Goal: Information Seeking & Learning: Learn about a topic

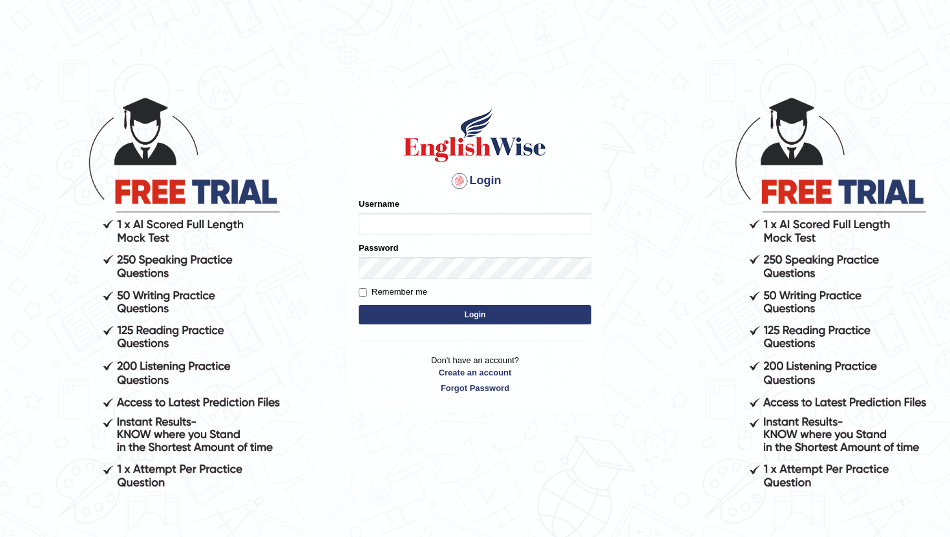
click at [458, 230] on input "Username" at bounding box center [475, 224] width 233 height 22
type input "kunalg12"
click at [368, 290] on label "Remember me" at bounding box center [393, 292] width 69 height 13
click at [367, 290] on input "Remember me" at bounding box center [363, 292] width 8 height 8
checkbox input "true"
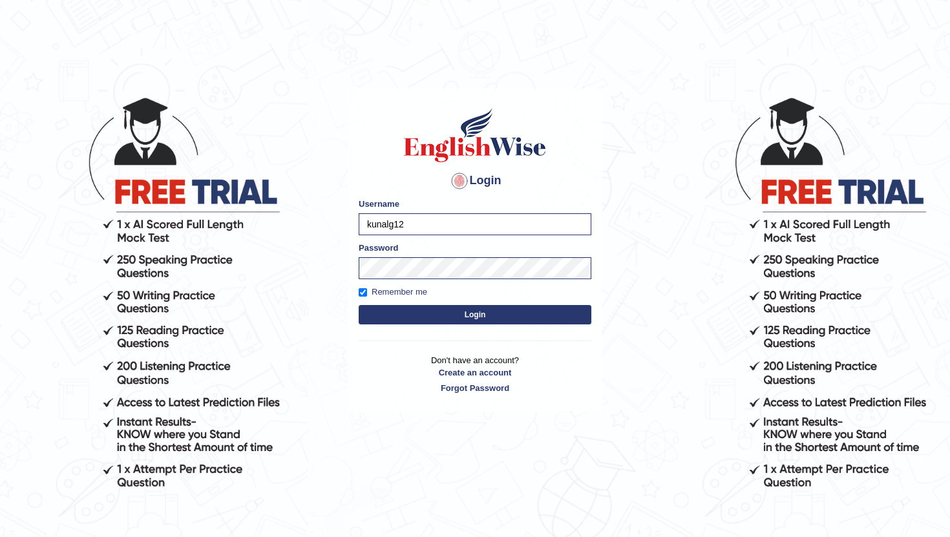
click at [392, 320] on button "Login" at bounding box center [475, 314] width 233 height 19
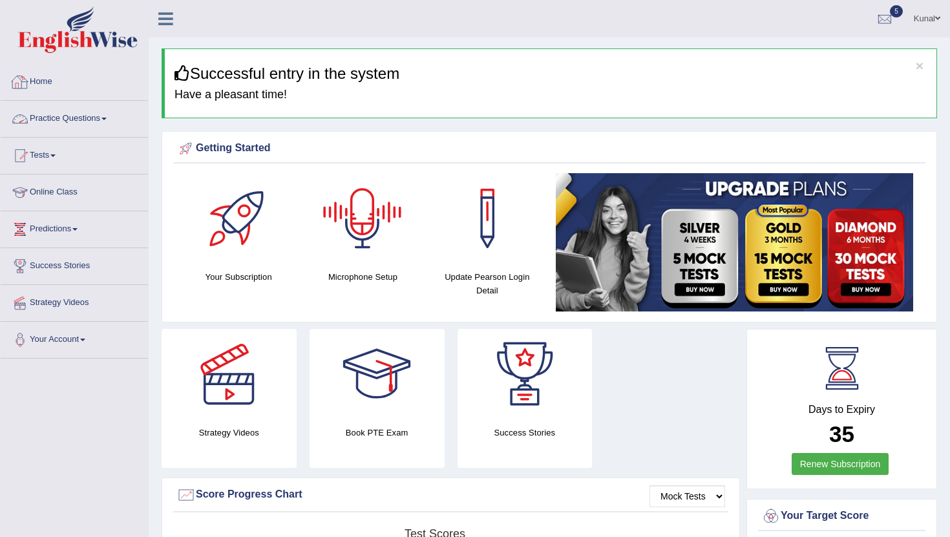
click at [50, 82] on link "Home" at bounding box center [74, 80] width 147 height 32
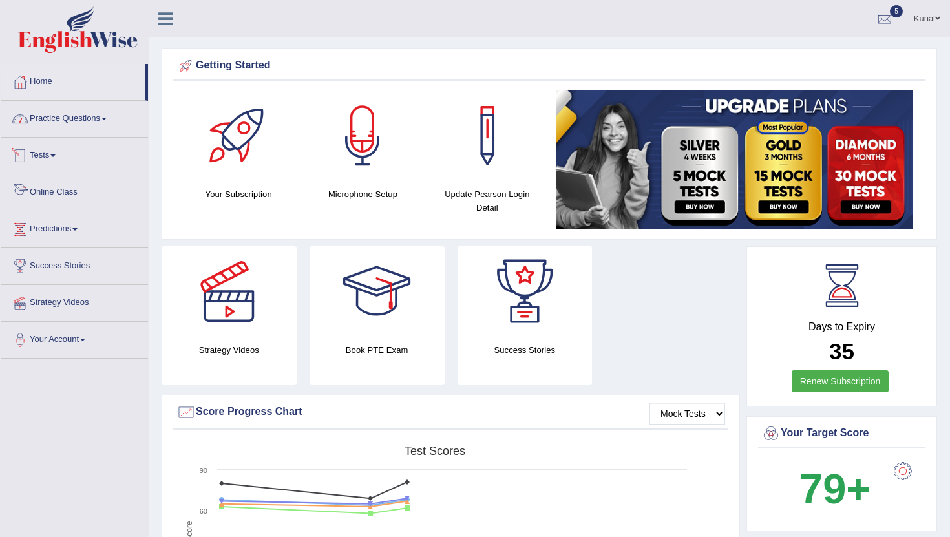
click at [61, 120] on link "Practice Questions" at bounding box center [74, 117] width 147 height 32
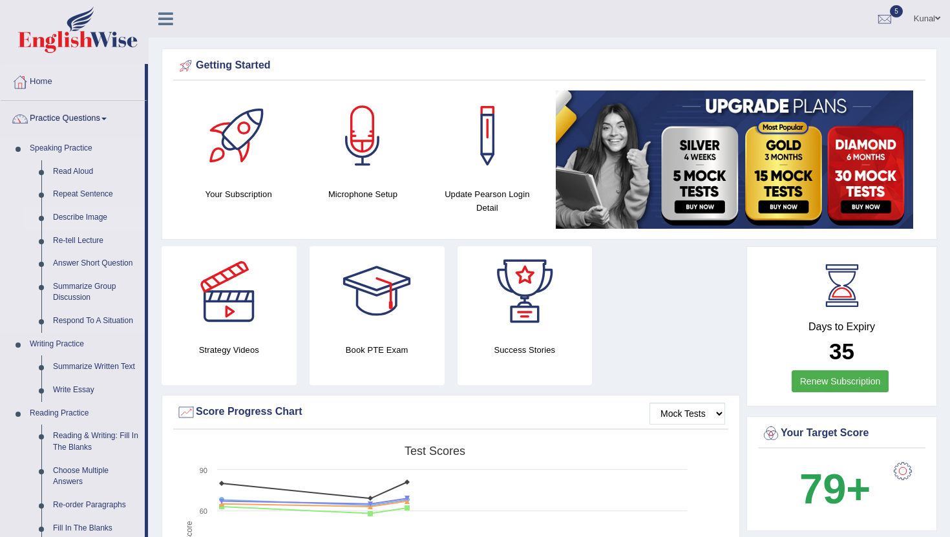
scroll to position [17, 0]
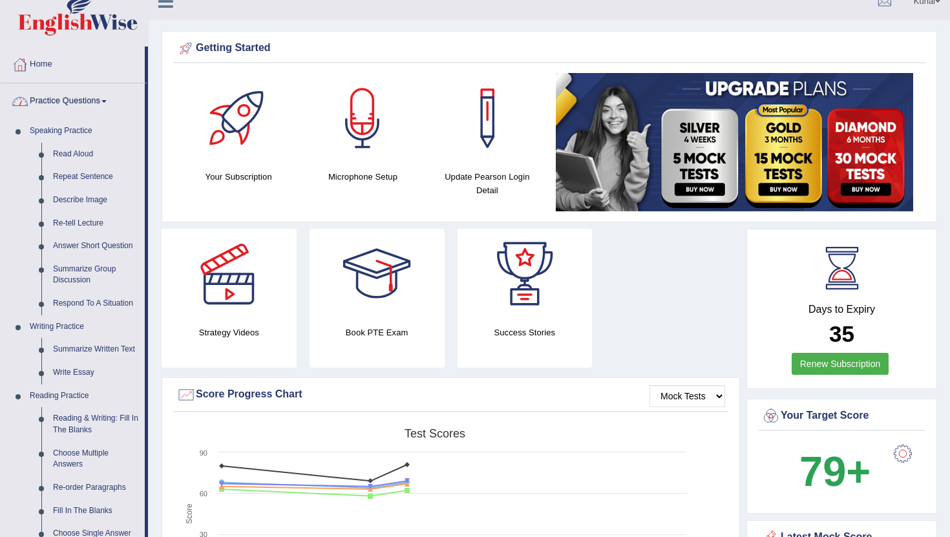
click at [43, 96] on link "Practice Questions" at bounding box center [73, 99] width 144 height 32
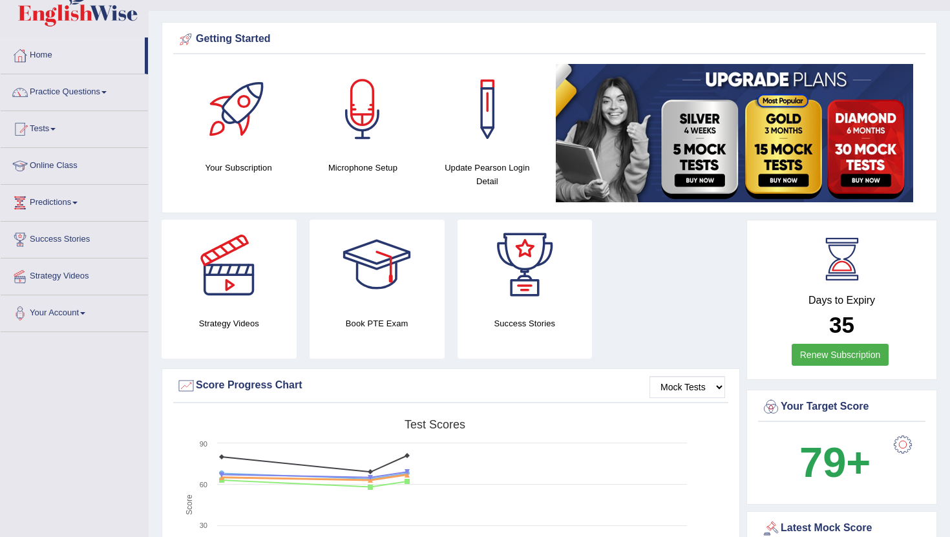
scroll to position [30, 0]
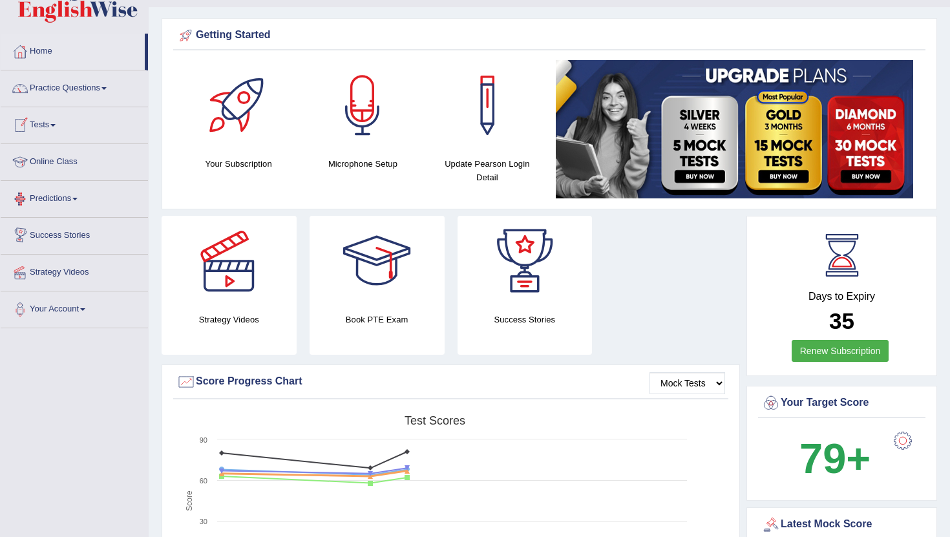
click at [69, 193] on link "Predictions" at bounding box center [74, 197] width 147 height 32
click at [69, 192] on link "Predictions" at bounding box center [73, 197] width 144 height 32
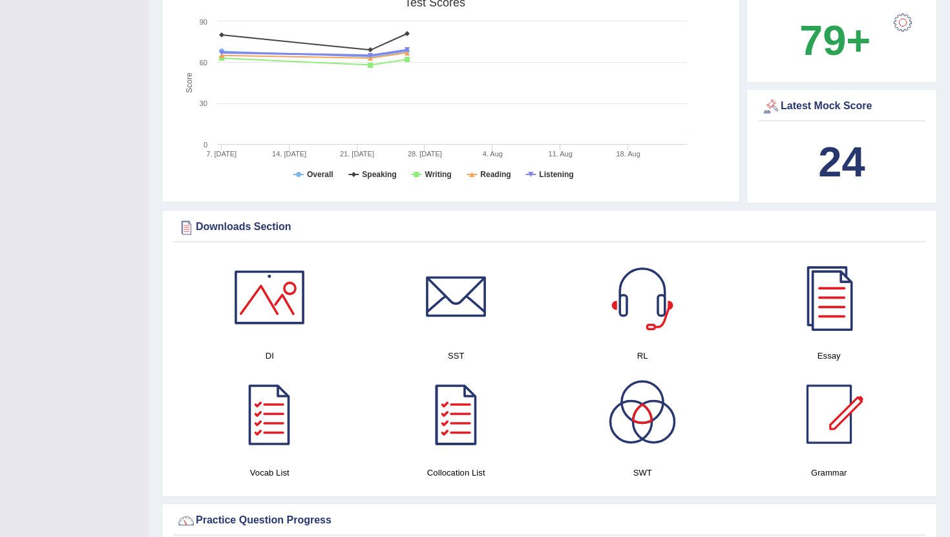
scroll to position [465, 0]
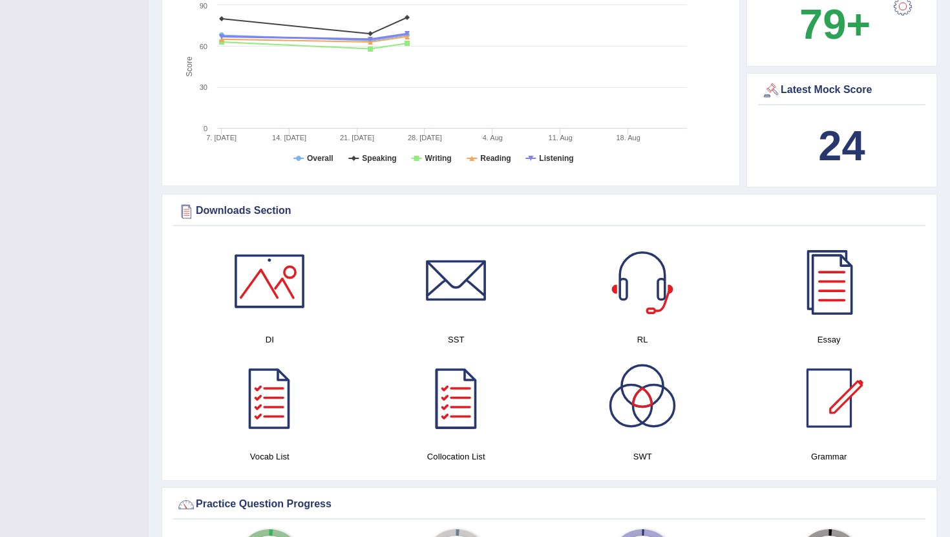
click at [248, 267] on div at bounding box center [269, 281] width 91 height 91
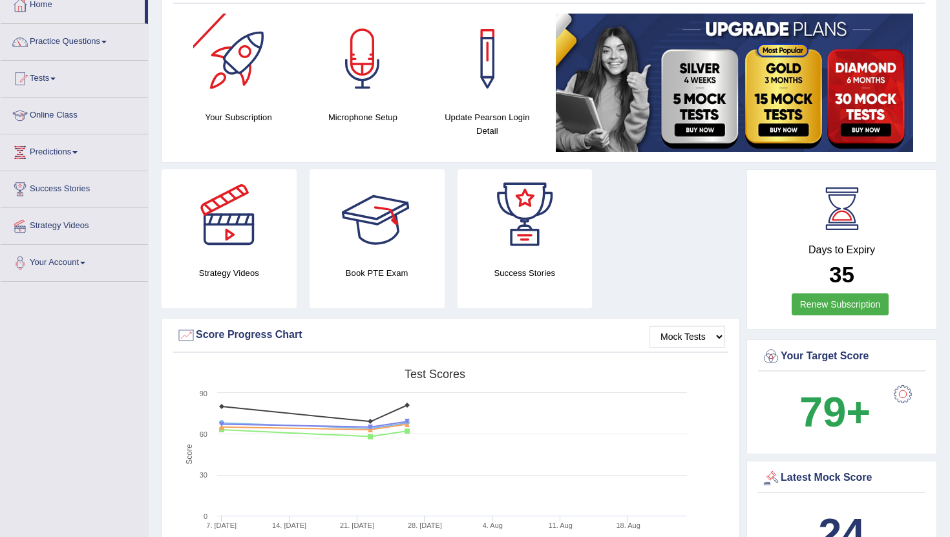
scroll to position [83, 0]
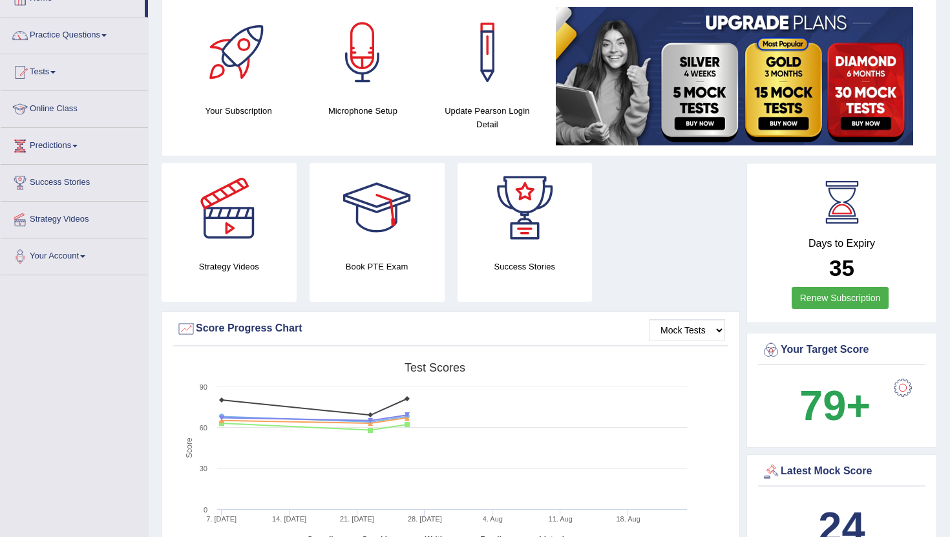
click at [374, 216] on div at bounding box center [377, 208] width 91 height 91
click at [351, 286] on div "Book PTE Exam" at bounding box center [377, 232] width 135 height 139
click at [364, 266] on h4 "Book PTE Exam" at bounding box center [377, 267] width 135 height 14
click at [378, 217] on div at bounding box center [377, 208] width 91 height 91
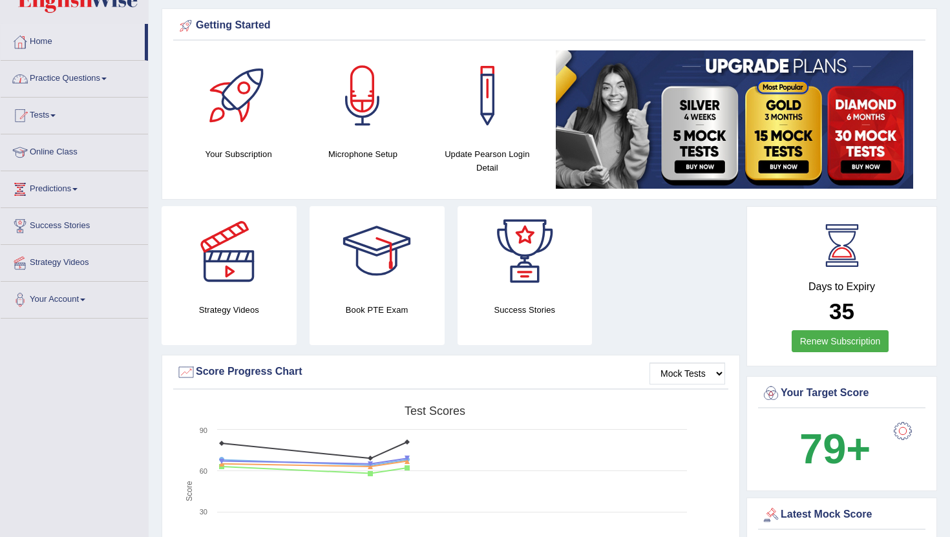
click at [59, 81] on link "Practice Questions" at bounding box center [74, 77] width 147 height 32
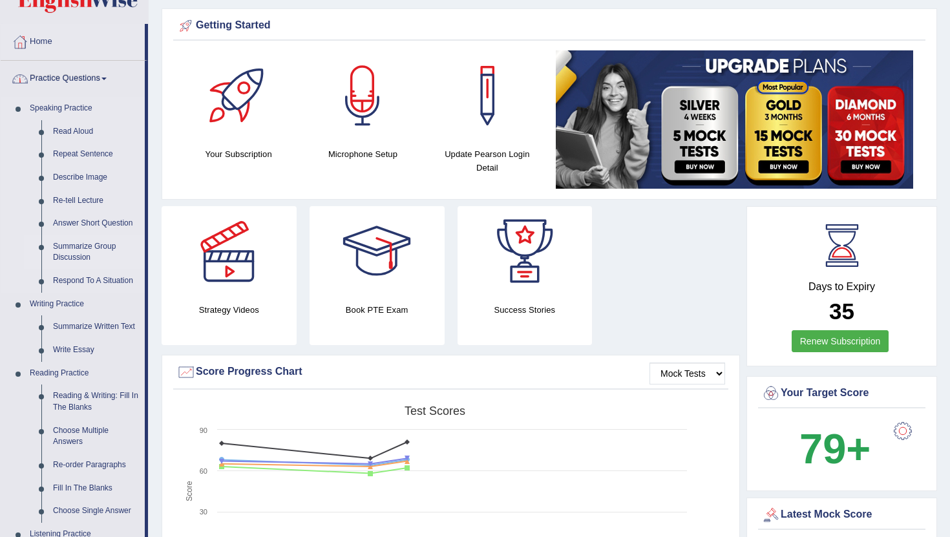
scroll to position [70, 0]
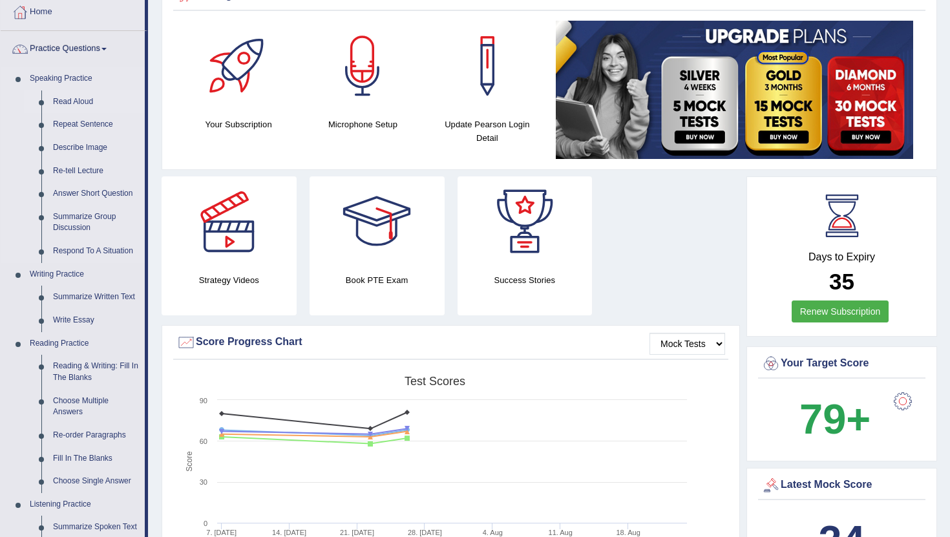
click at [77, 103] on link "Read Aloud" at bounding box center [96, 102] width 98 height 23
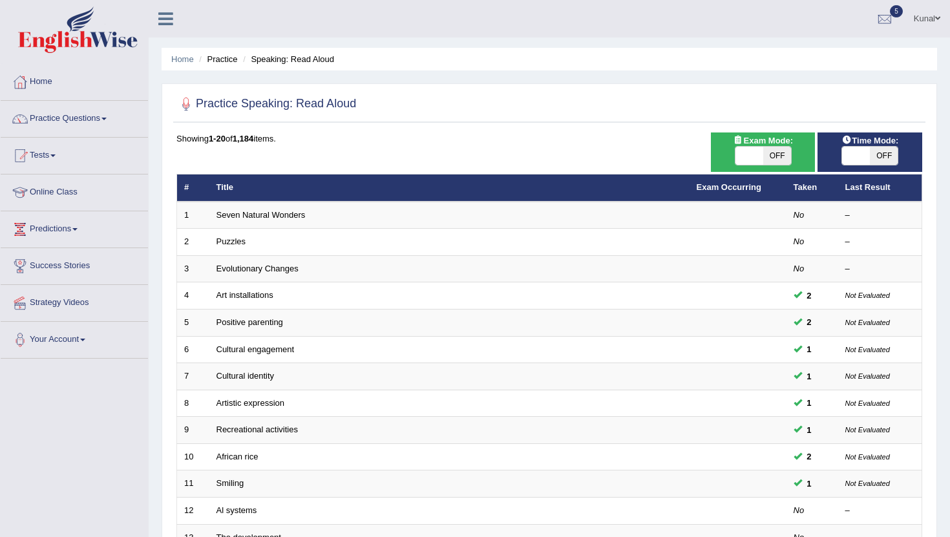
click at [793, 153] on div "ON OFF" at bounding box center [764, 155] width 92 height 19
click at [786, 154] on span "OFF" at bounding box center [778, 156] width 28 height 18
checkbox input "true"
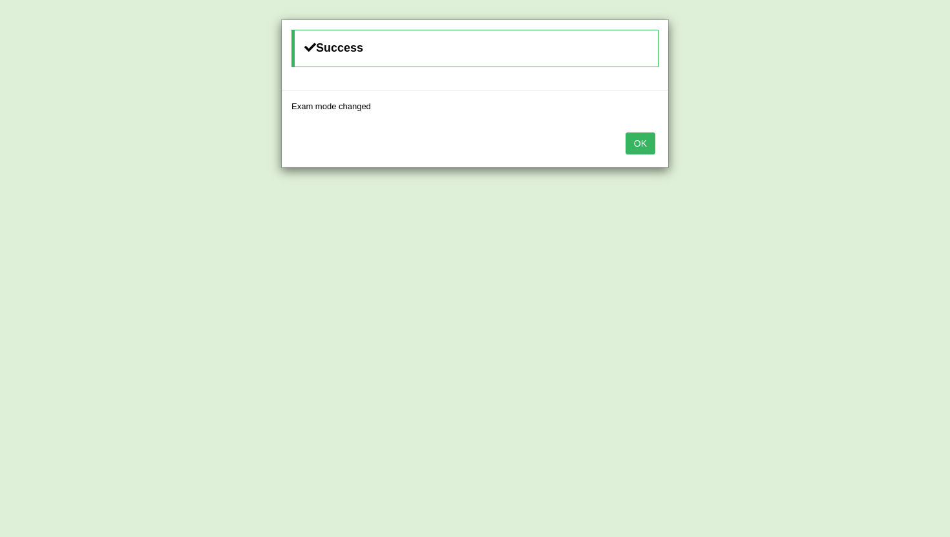
click at [649, 147] on button "OK" at bounding box center [641, 144] width 30 height 22
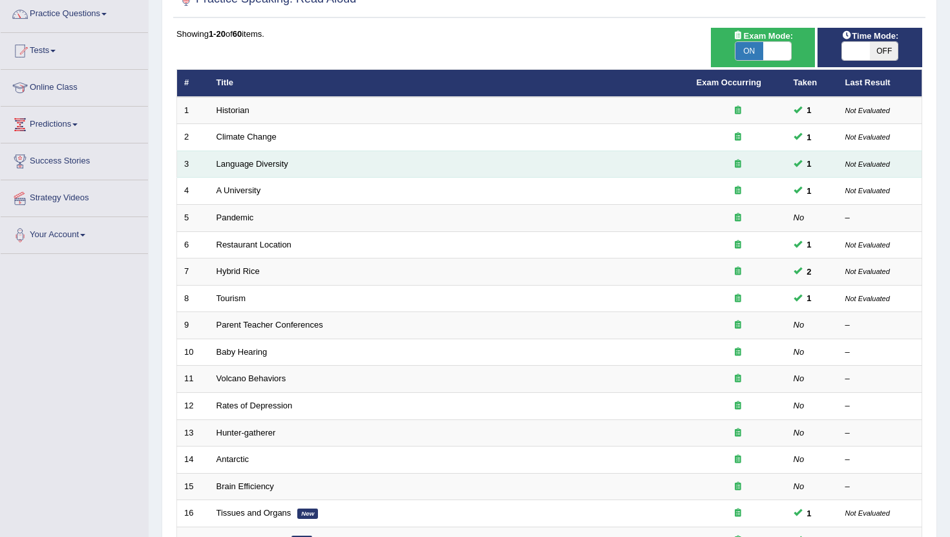
scroll to position [110, 0]
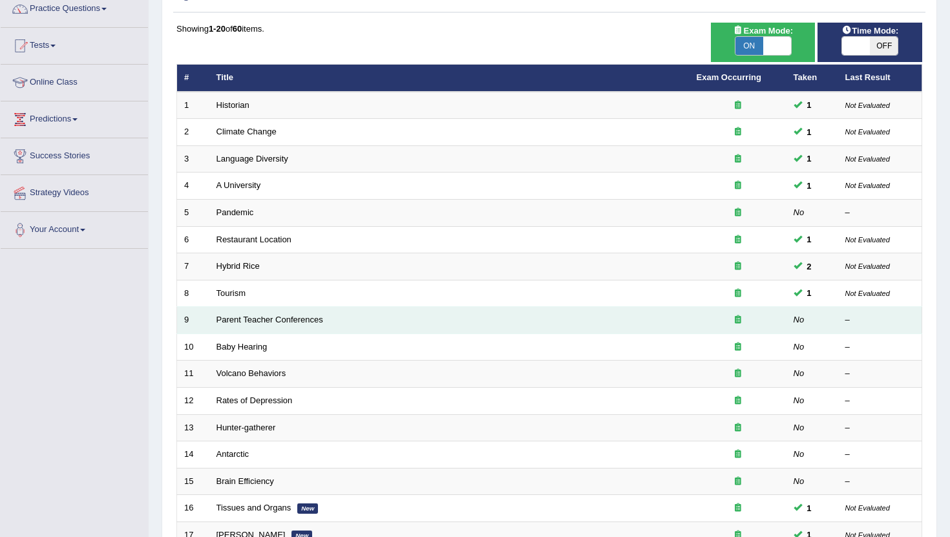
click at [259, 326] on td "Parent Teacher Conferences" at bounding box center [449, 320] width 480 height 27
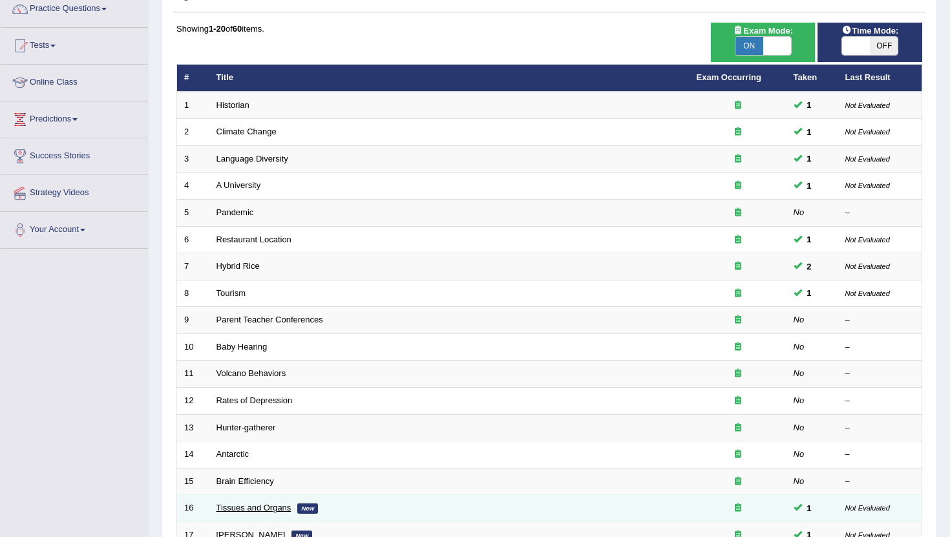
click at [240, 506] on link "Tissues and Organs" at bounding box center [254, 508] width 75 height 10
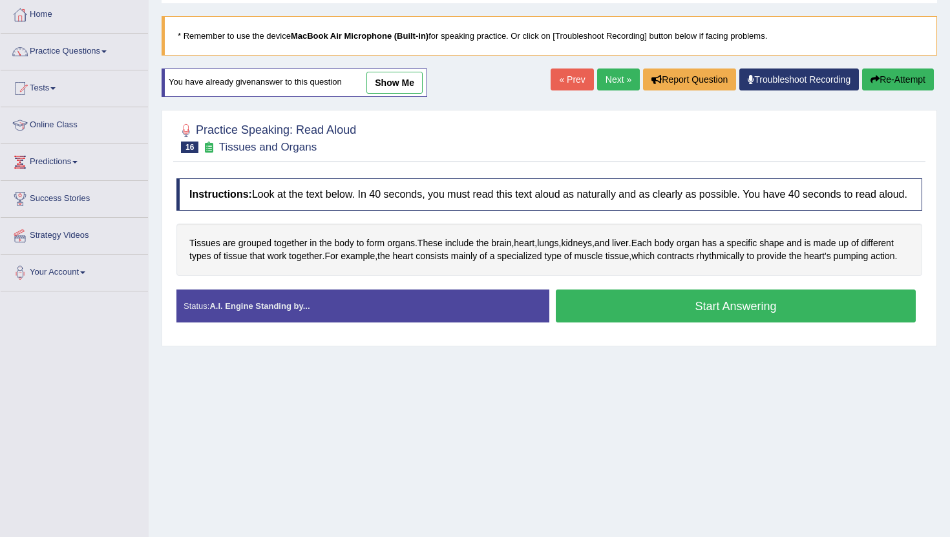
click at [407, 80] on link "show me" at bounding box center [395, 83] width 56 height 22
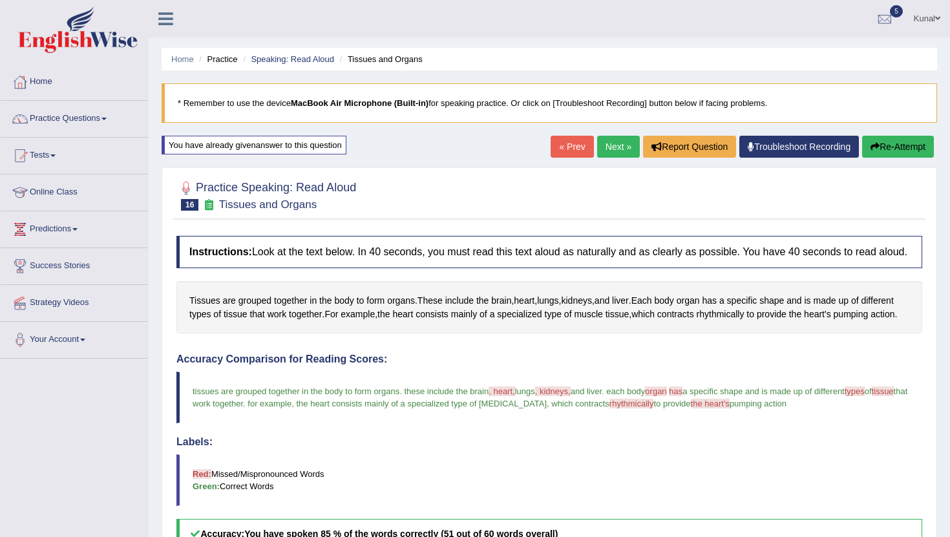
click at [871, 144] on icon "button" at bounding box center [875, 146] width 9 height 9
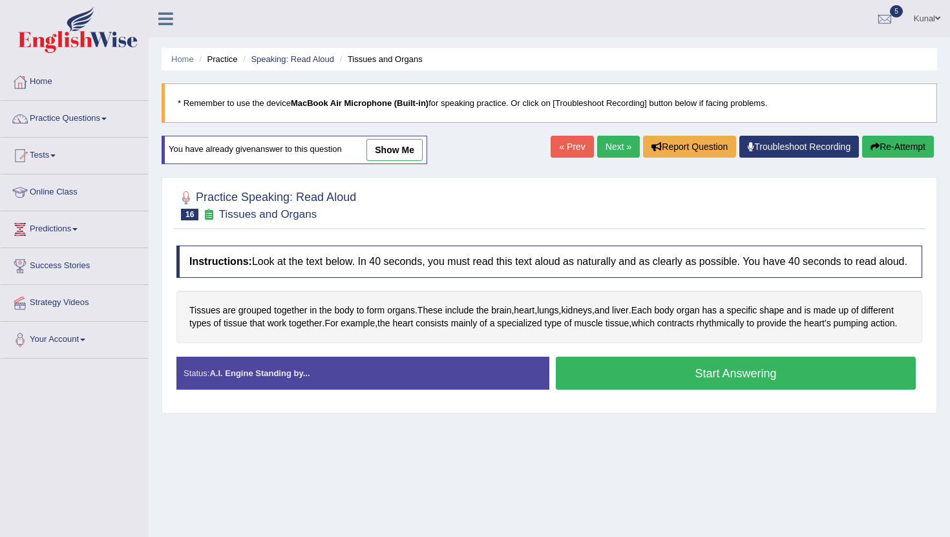
click at [705, 390] on button "Start Answering" at bounding box center [736, 373] width 360 height 33
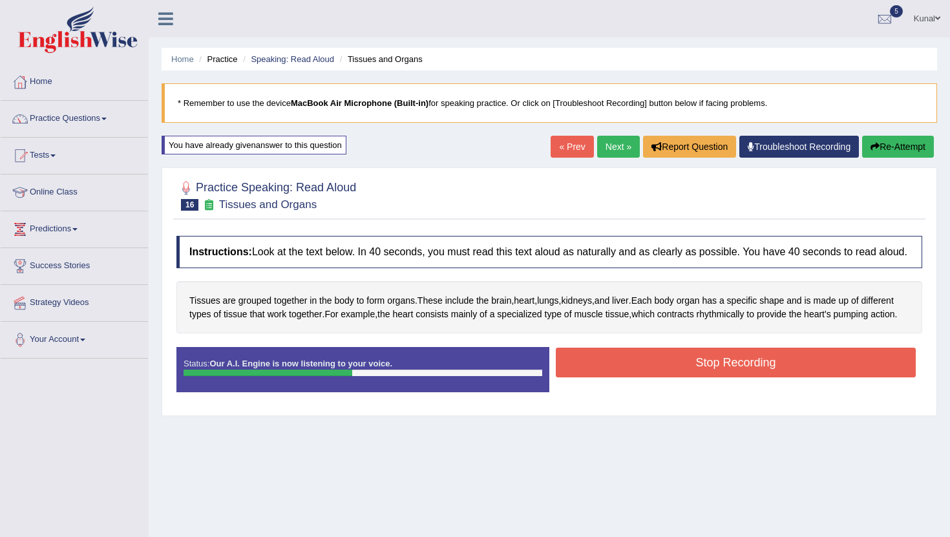
click at [710, 378] on button "Stop Recording" at bounding box center [736, 363] width 360 height 30
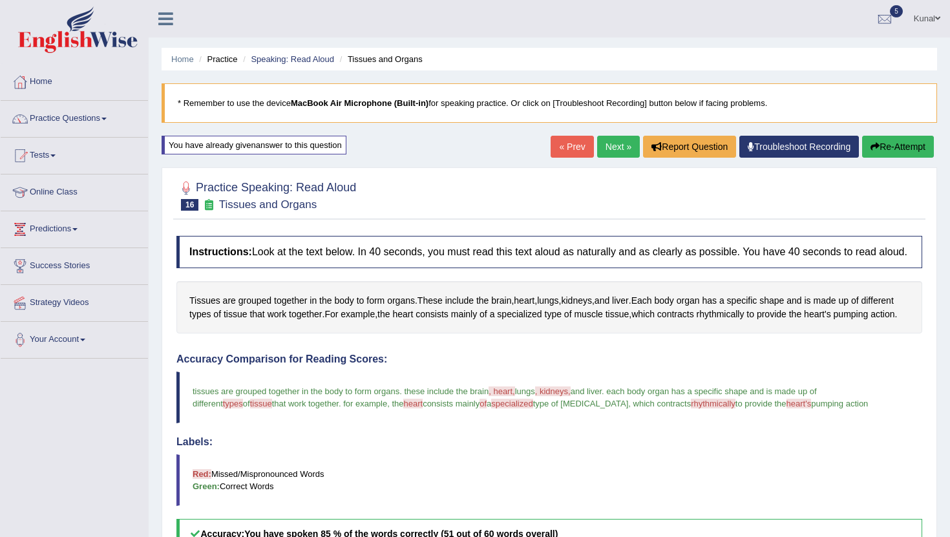
click at [620, 148] on link "Next »" at bounding box center [618, 147] width 43 height 22
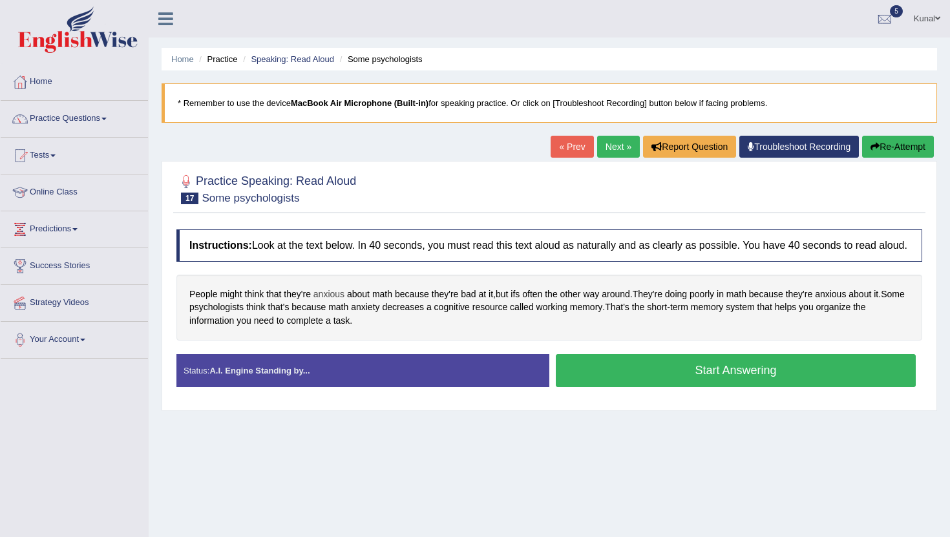
click at [331, 301] on span "anxious" at bounding box center [329, 295] width 31 height 14
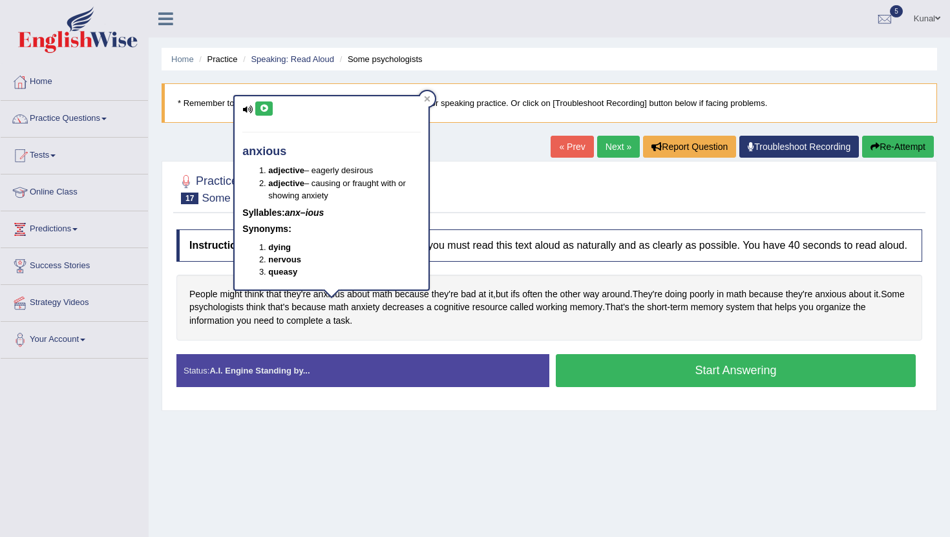
click at [258, 103] on button at bounding box center [263, 109] width 17 height 14
click at [427, 96] on icon at bounding box center [427, 99] width 6 height 6
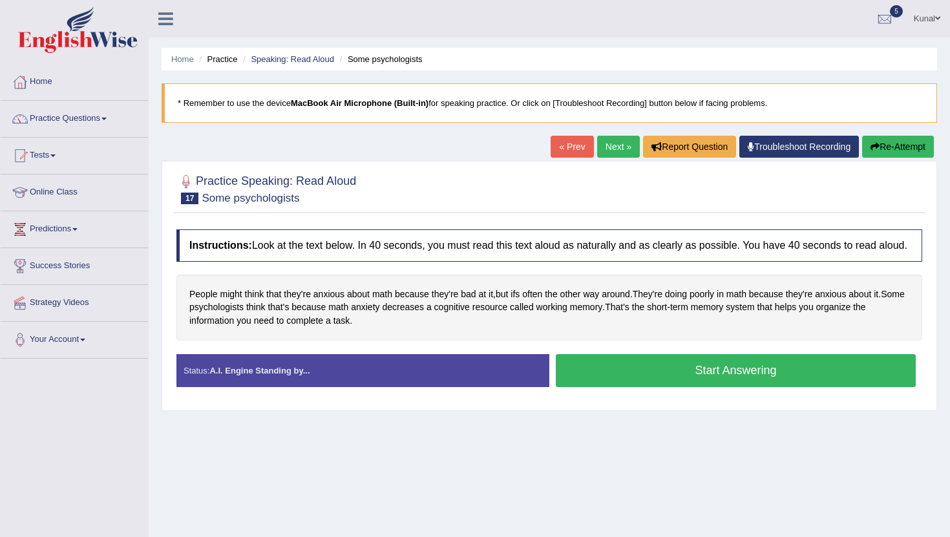
click at [652, 387] on button "Start Answering" at bounding box center [736, 370] width 360 height 33
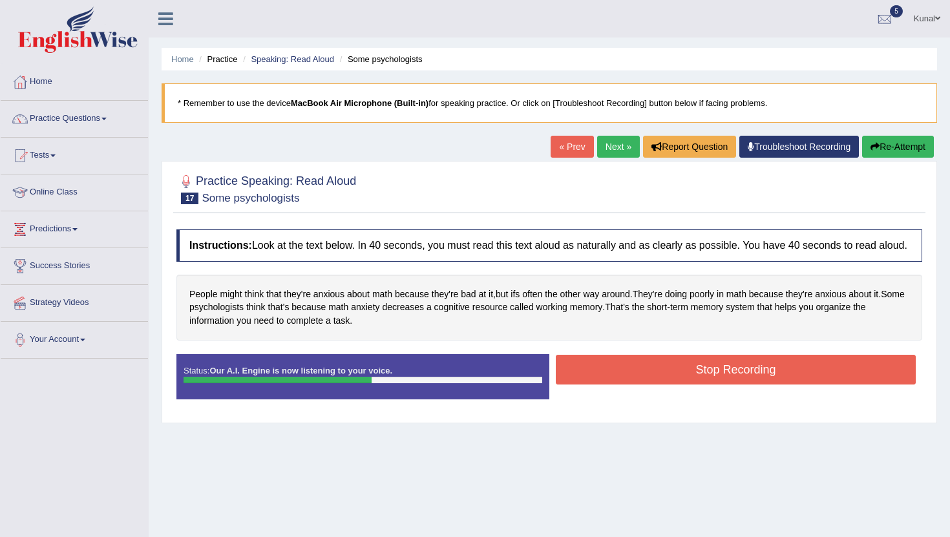
click at [652, 385] on button "Stop Recording" at bounding box center [736, 370] width 360 height 30
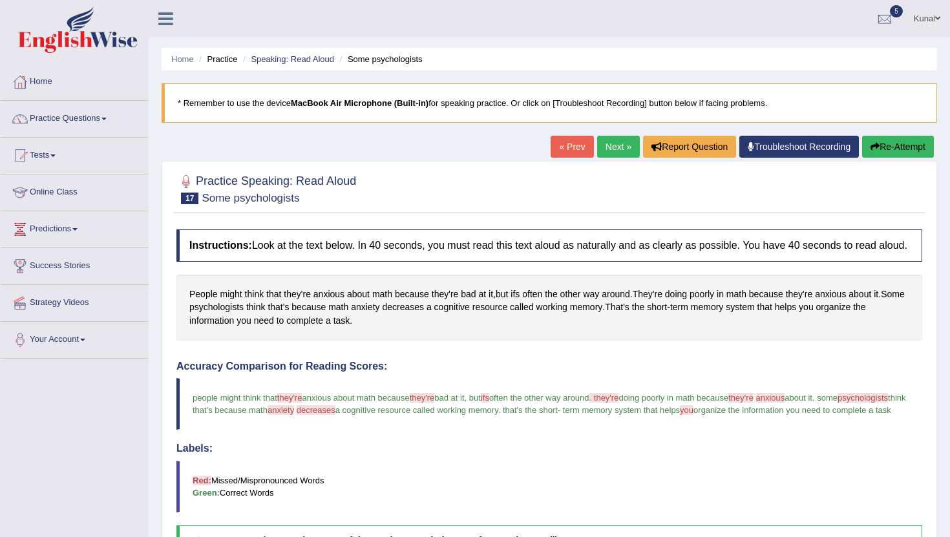
click at [599, 147] on link "Next »" at bounding box center [618, 147] width 43 height 22
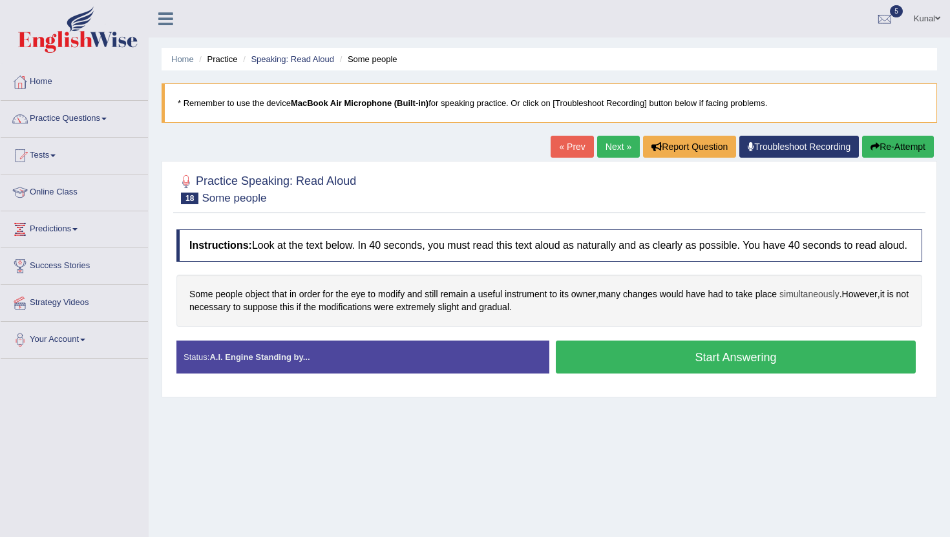
click at [813, 299] on span "simultaneously" at bounding box center [810, 295] width 60 height 14
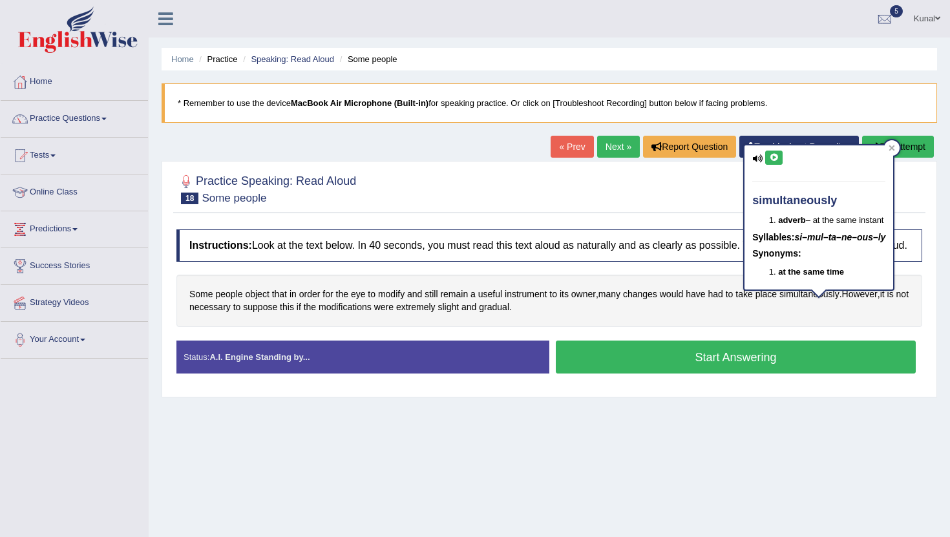
click at [771, 162] on button at bounding box center [774, 158] width 17 height 14
click at [890, 147] on icon at bounding box center [892, 148] width 6 height 6
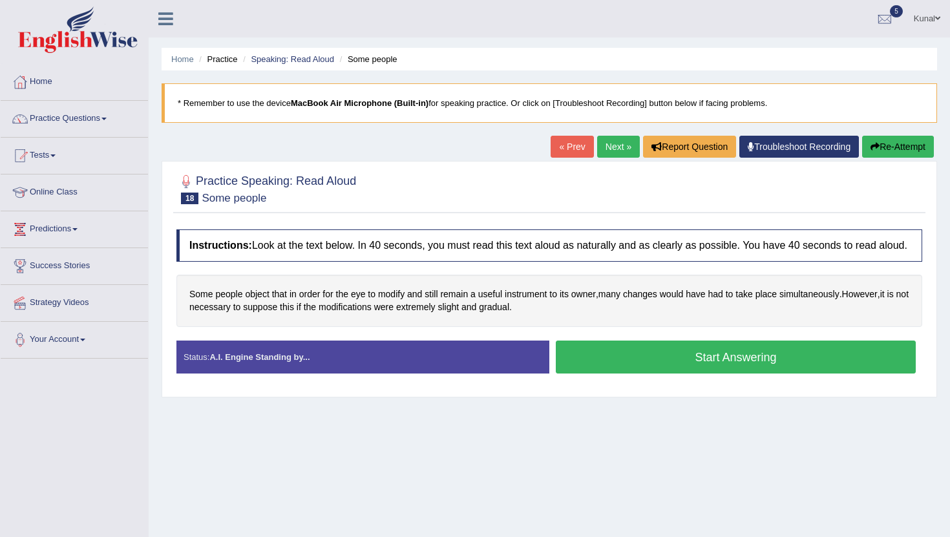
click at [696, 374] on button "Start Answering" at bounding box center [736, 357] width 360 height 33
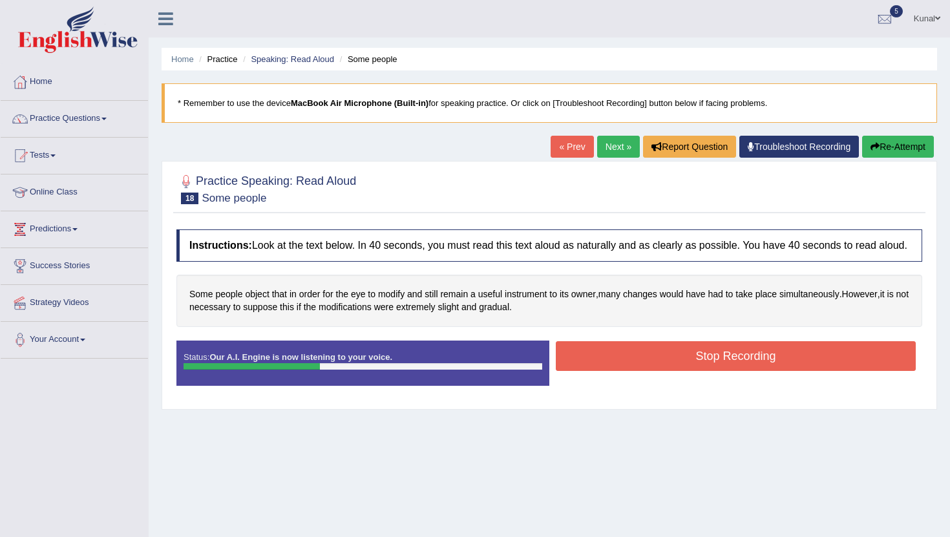
click at [696, 371] on button "Stop Recording" at bounding box center [736, 356] width 360 height 30
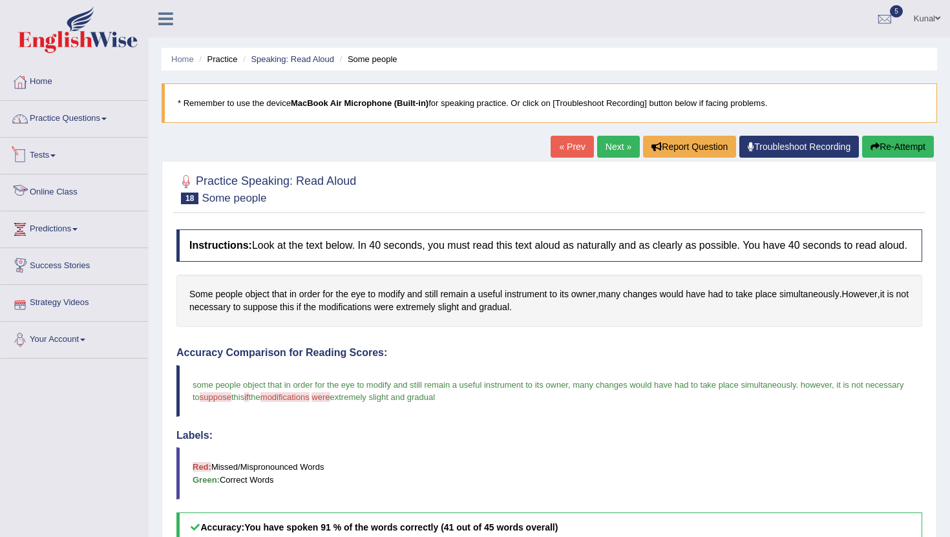
click at [95, 126] on link "Practice Questions" at bounding box center [74, 117] width 147 height 32
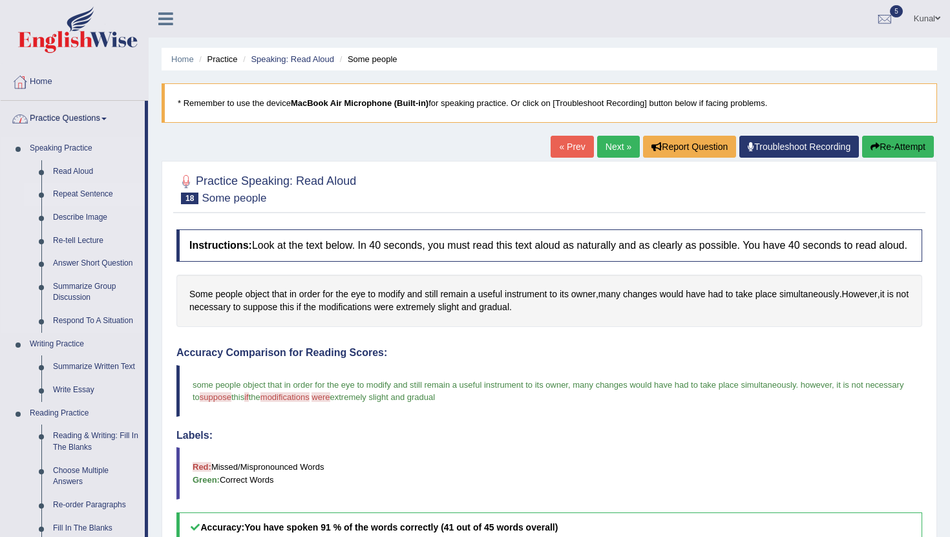
click at [87, 189] on link "Repeat Sentence" at bounding box center [96, 194] width 98 height 23
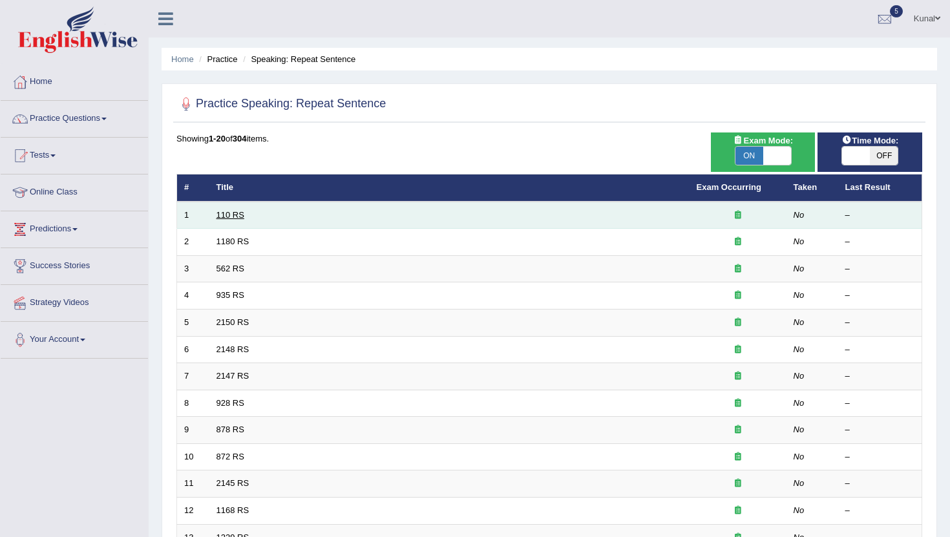
click at [228, 212] on link "110 RS" at bounding box center [231, 215] width 28 height 10
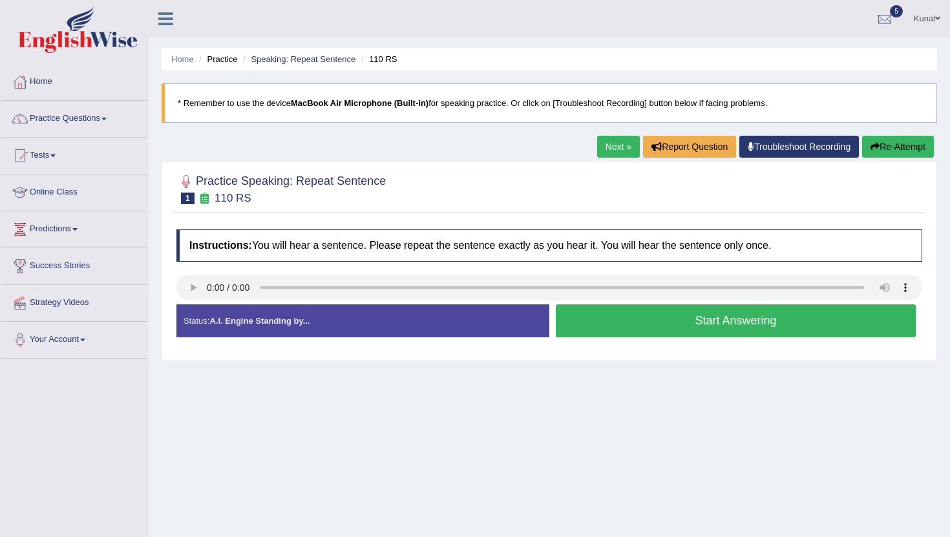
click at [733, 314] on button "Start Answering" at bounding box center [736, 321] width 360 height 33
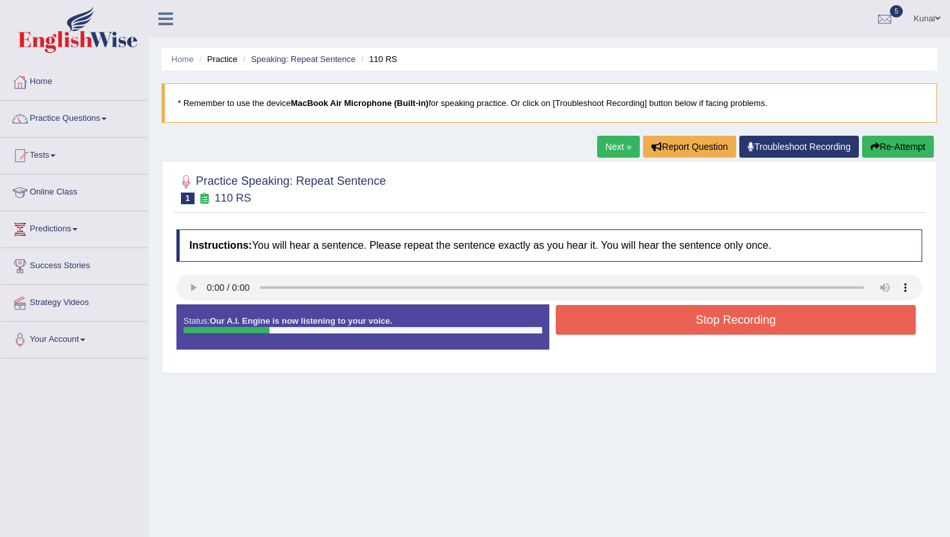
click at [733, 314] on button "Stop Recording" at bounding box center [736, 320] width 360 height 30
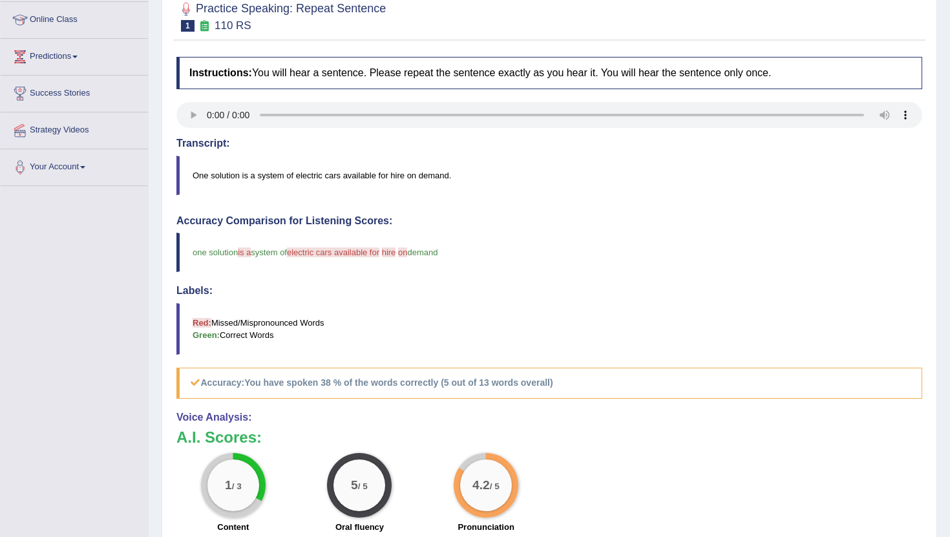
scroll to position [96, 0]
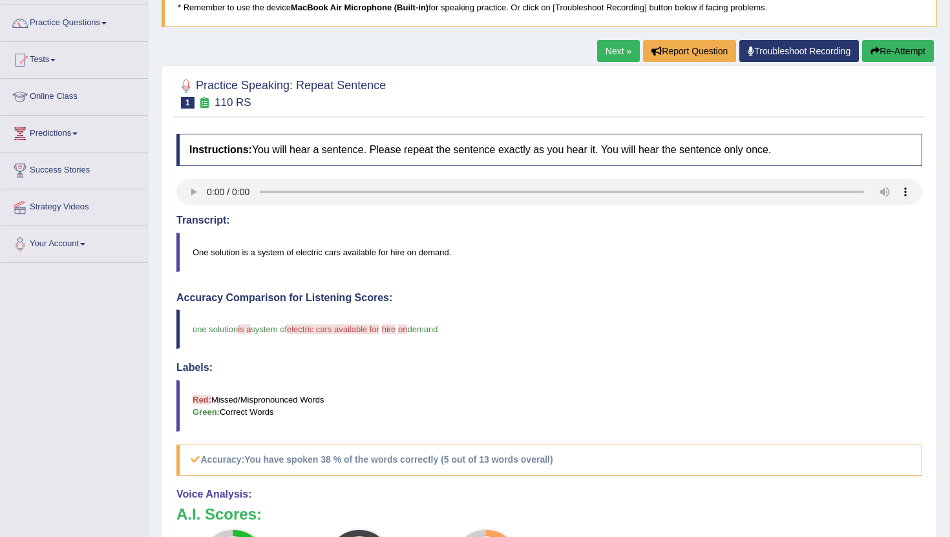
click at [621, 57] on link "Next »" at bounding box center [618, 51] width 43 height 22
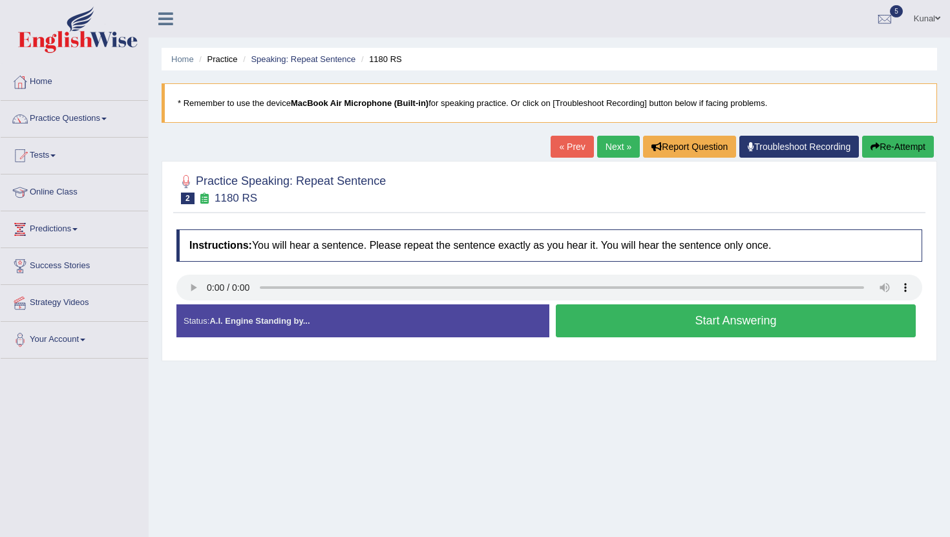
click at [595, 312] on button "Start Answering" at bounding box center [736, 321] width 360 height 33
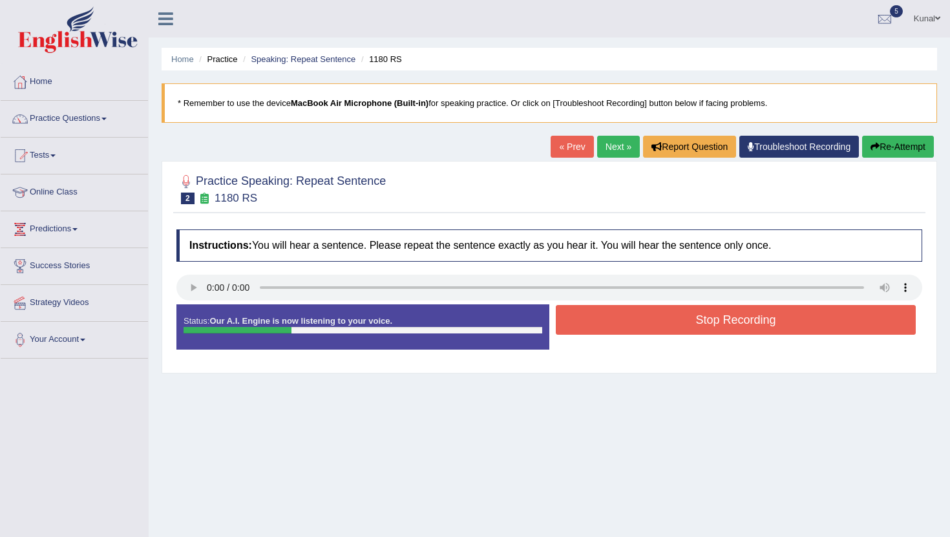
click at [595, 312] on button "Stop Recording" at bounding box center [736, 320] width 360 height 30
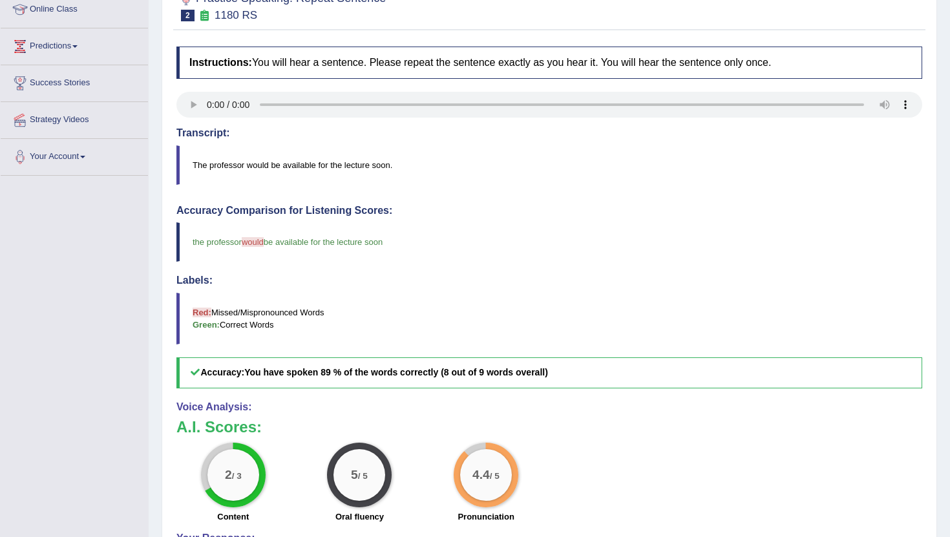
scroll to position [77, 0]
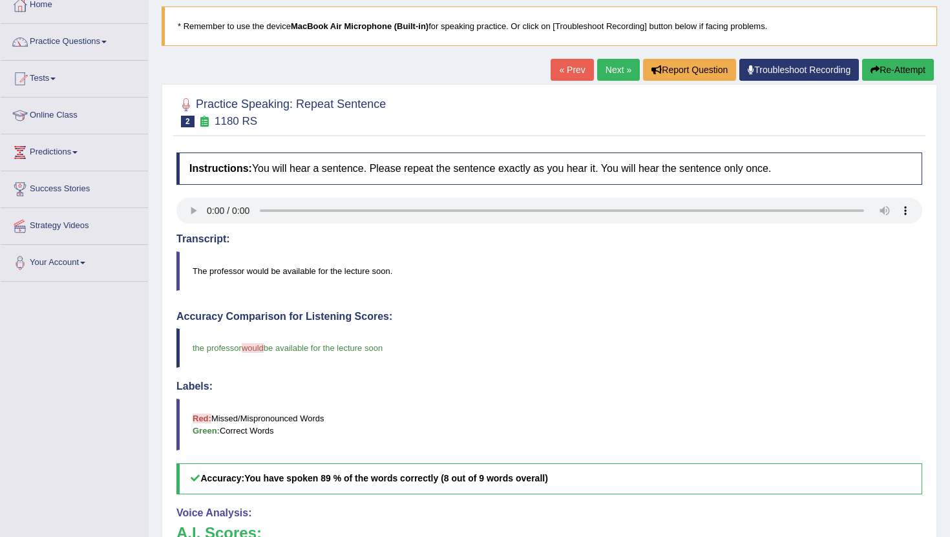
click at [610, 70] on link "Next »" at bounding box center [618, 70] width 43 height 22
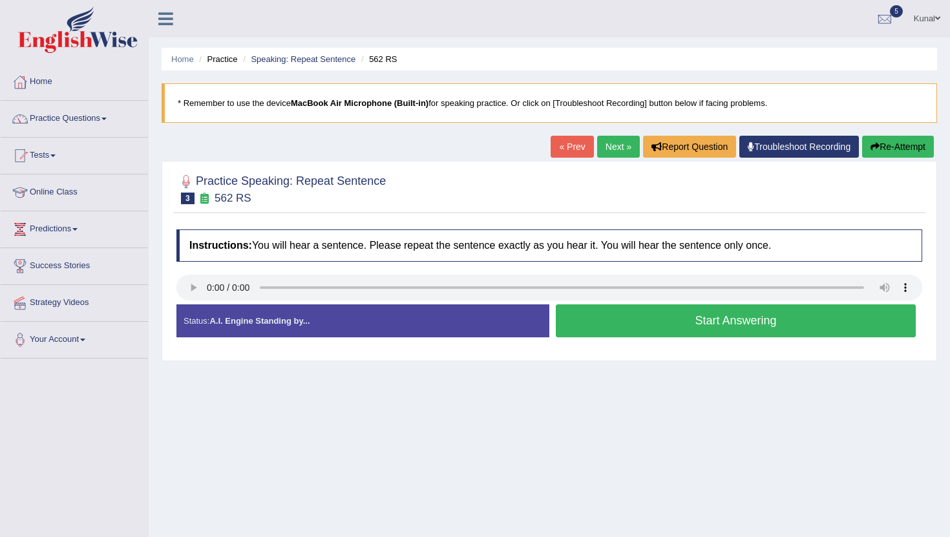
click at [702, 324] on button "Start Answering" at bounding box center [736, 321] width 360 height 33
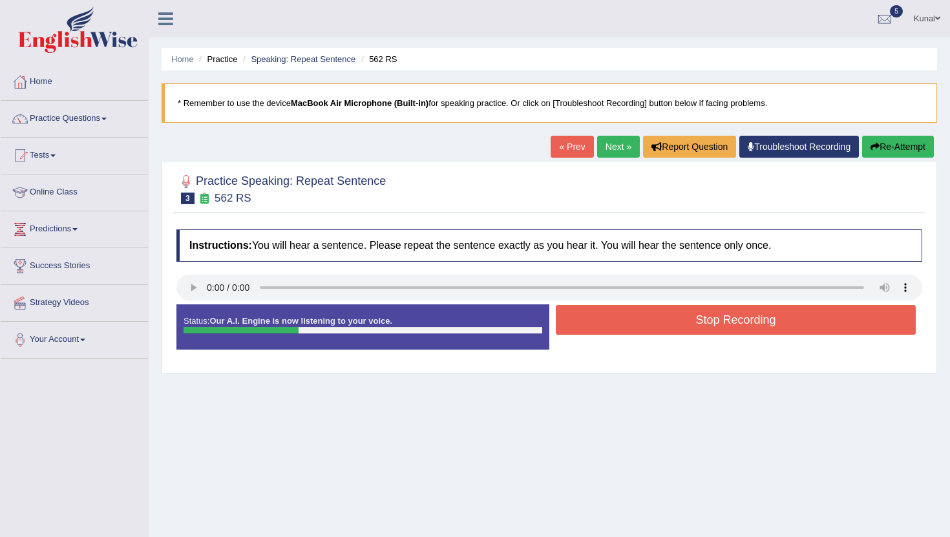
click at [702, 324] on button "Stop Recording" at bounding box center [736, 320] width 360 height 30
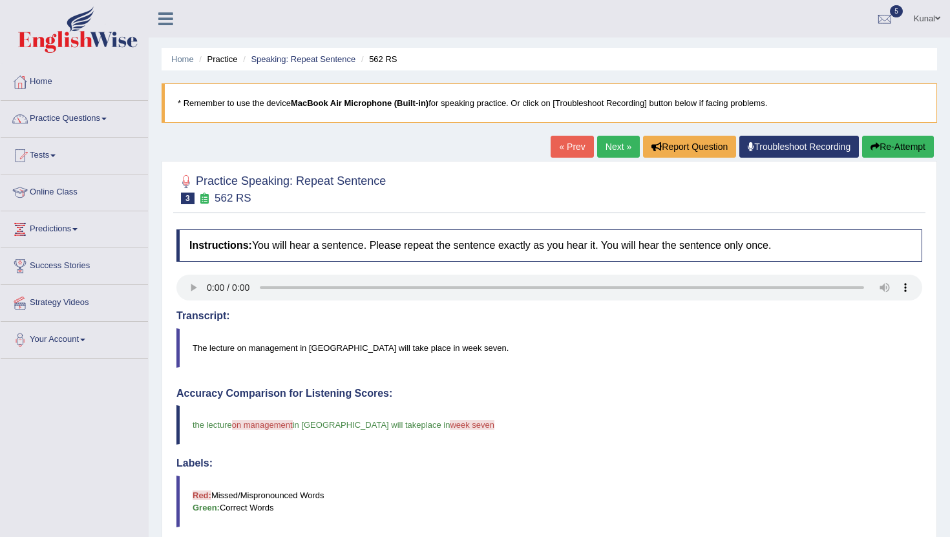
click at [623, 148] on link "Next »" at bounding box center [618, 147] width 43 height 22
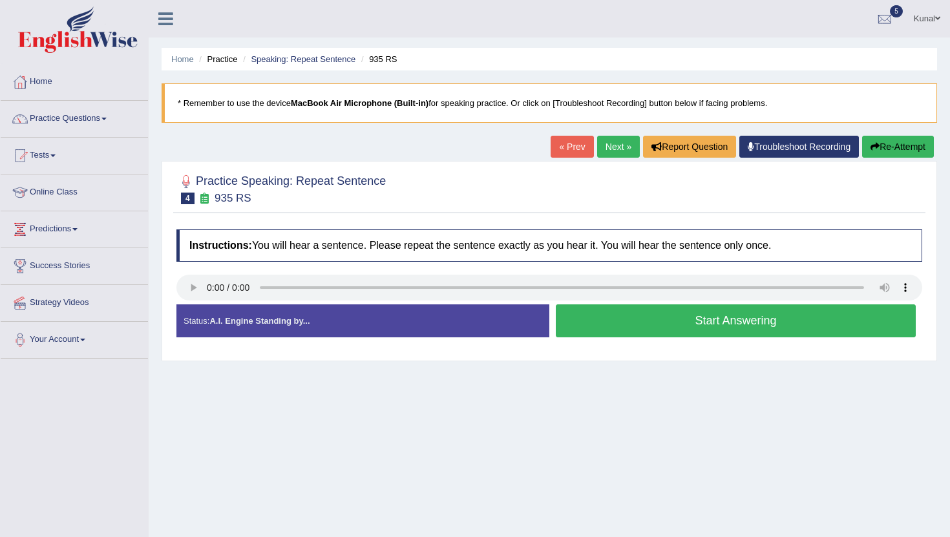
click at [688, 321] on button "Start Answering" at bounding box center [736, 321] width 360 height 33
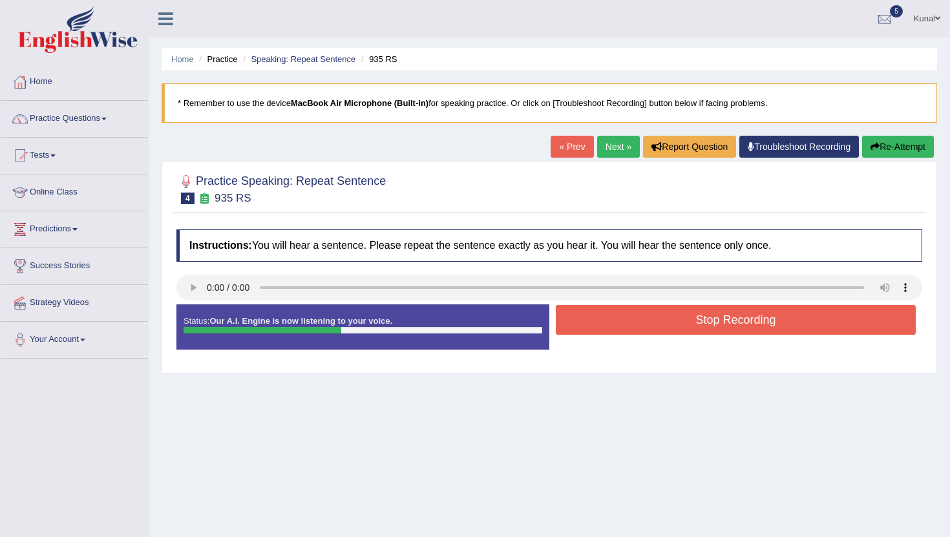
click at [688, 321] on button "Stop Recording" at bounding box center [736, 320] width 360 height 30
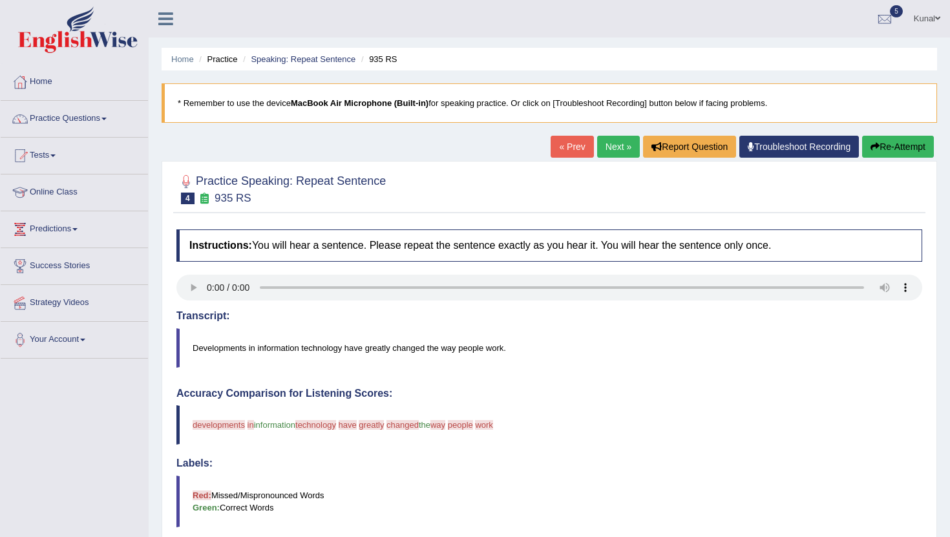
click at [874, 156] on button "Re-Attempt" at bounding box center [899, 147] width 72 height 22
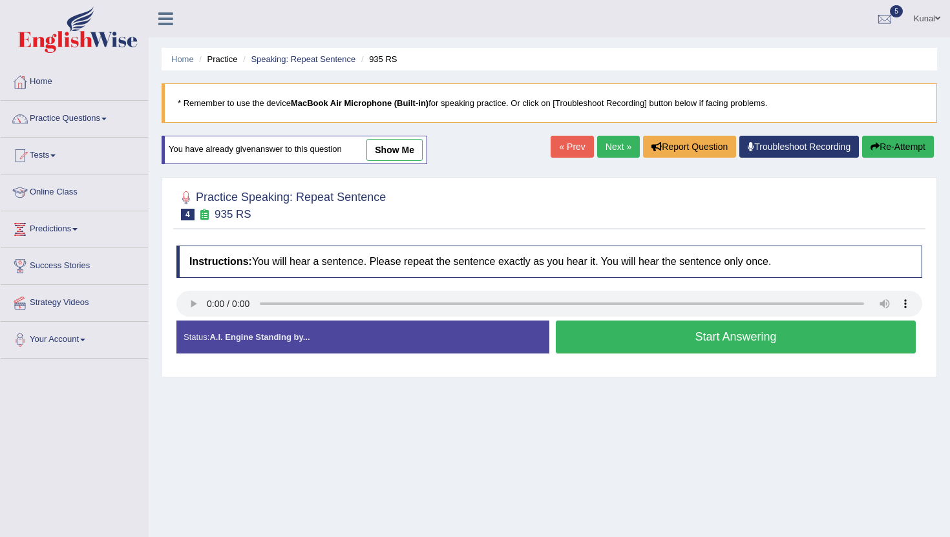
click at [707, 336] on button "Start Answering" at bounding box center [736, 337] width 360 height 33
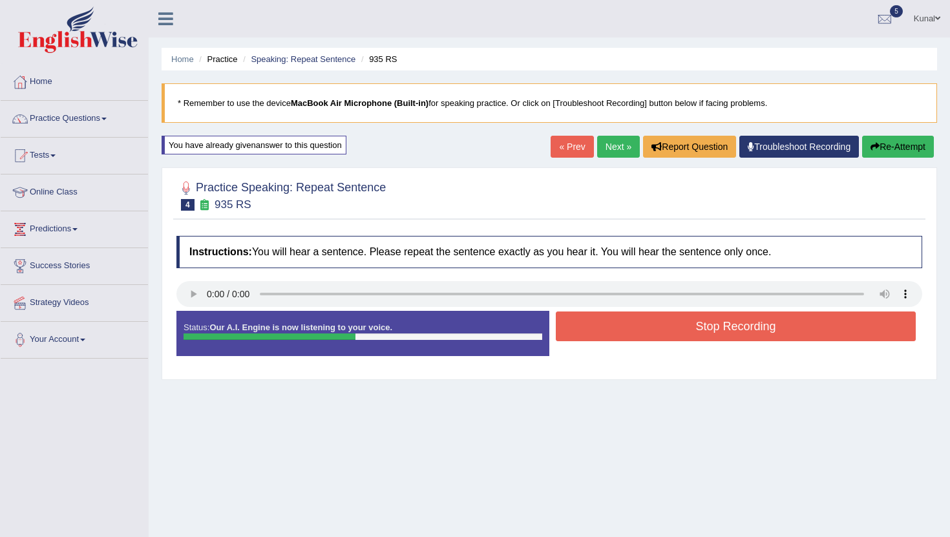
click at [707, 336] on button "Stop Recording" at bounding box center [736, 327] width 360 height 30
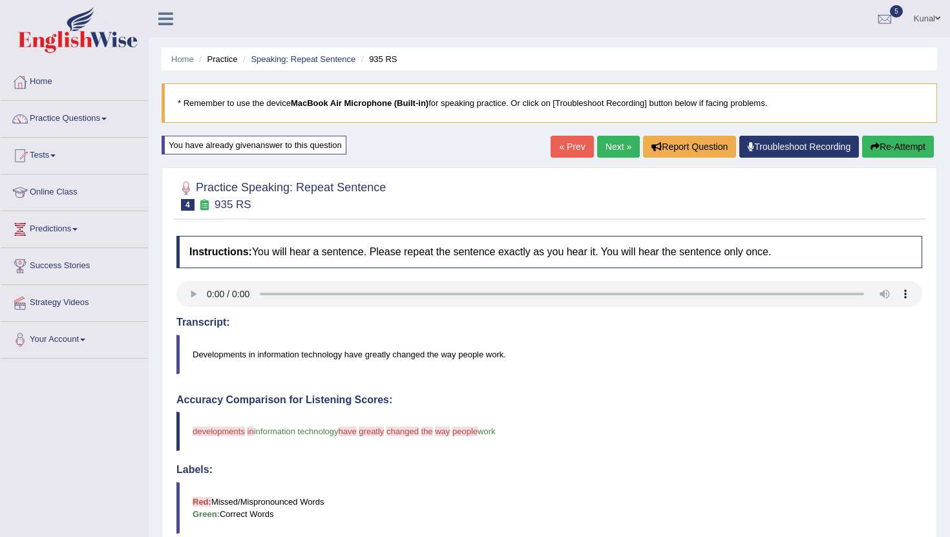
click at [605, 150] on link "Next »" at bounding box center [618, 147] width 43 height 22
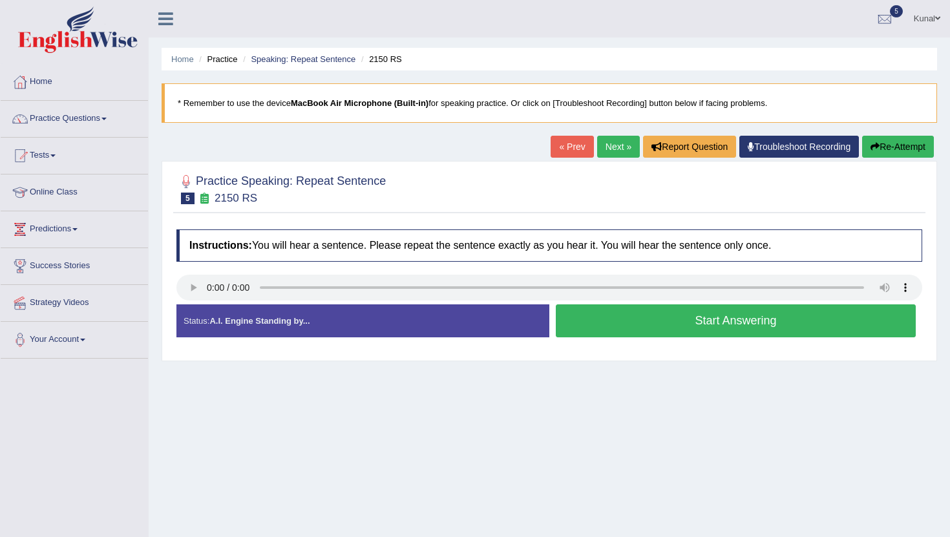
click at [591, 335] on button "Start Answering" at bounding box center [736, 321] width 360 height 33
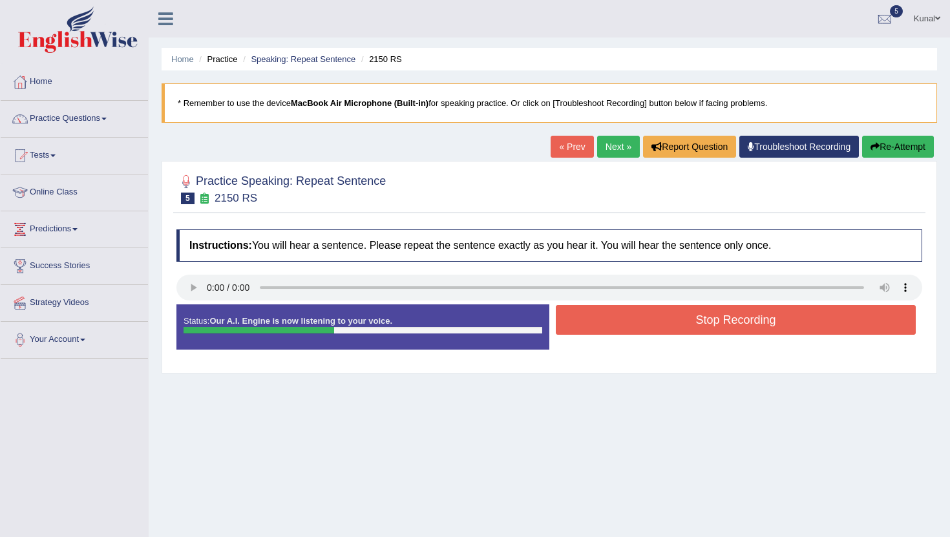
click at [591, 335] on button "Stop Recording" at bounding box center [736, 320] width 360 height 30
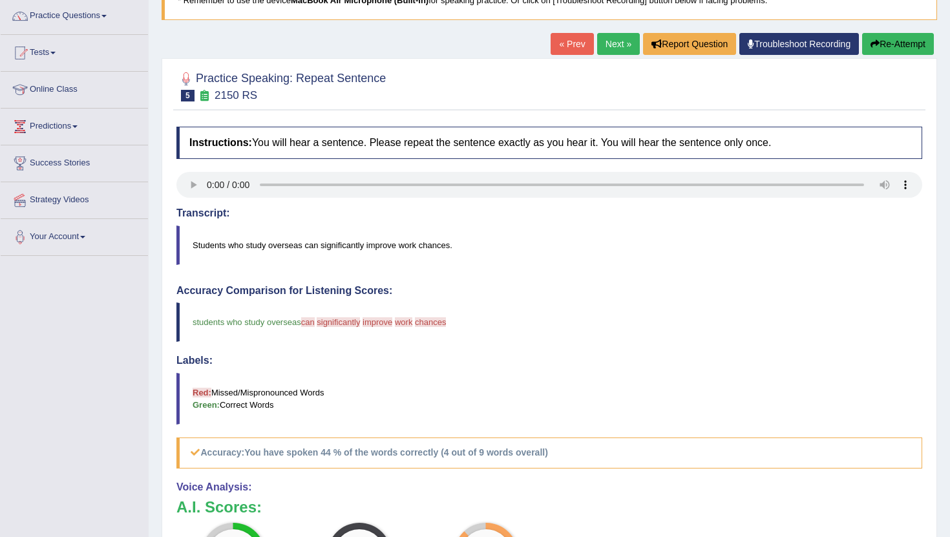
scroll to position [81, 0]
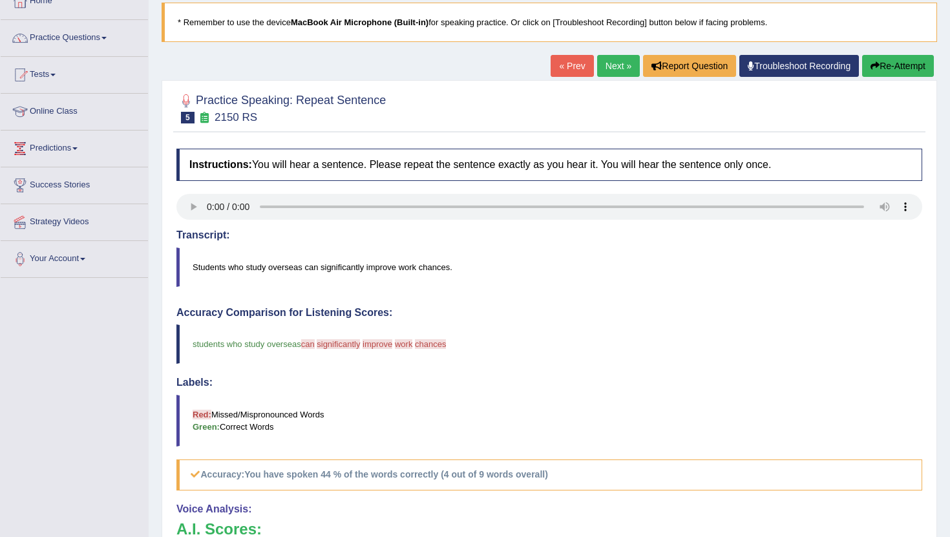
click at [603, 72] on link "Next »" at bounding box center [618, 66] width 43 height 22
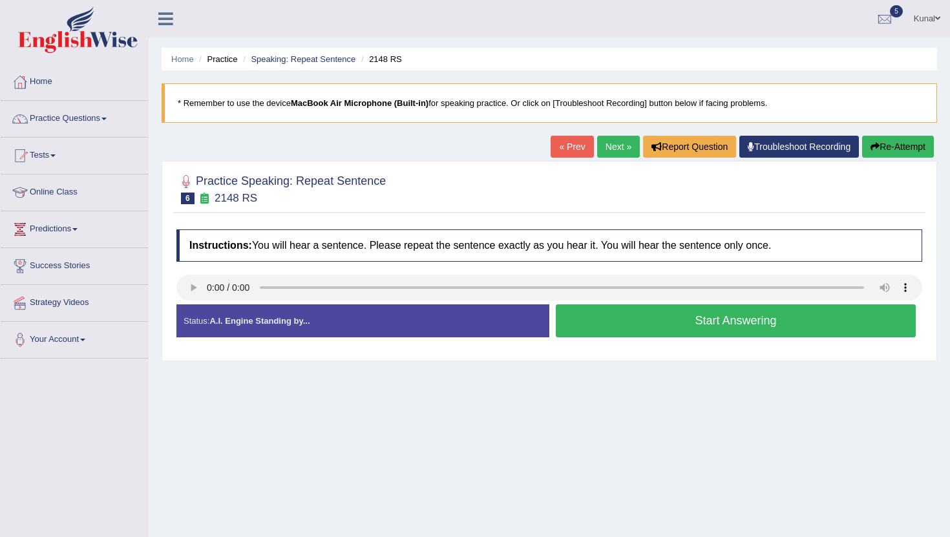
click at [606, 145] on link "Next »" at bounding box center [618, 147] width 43 height 22
click at [702, 323] on button "Start Answering" at bounding box center [736, 321] width 360 height 33
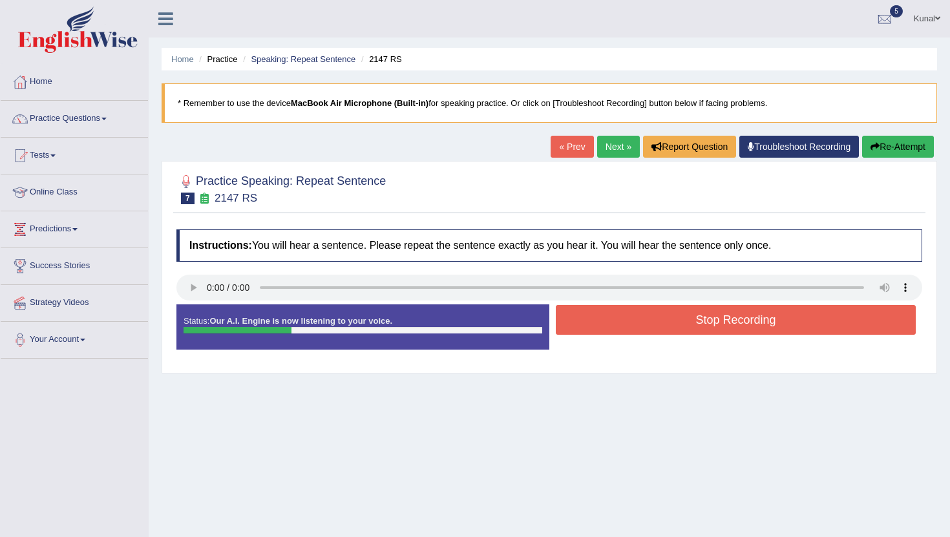
click at [702, 323] on button "Stop Recording" at bounding box center [736, 320] width 360 height 30
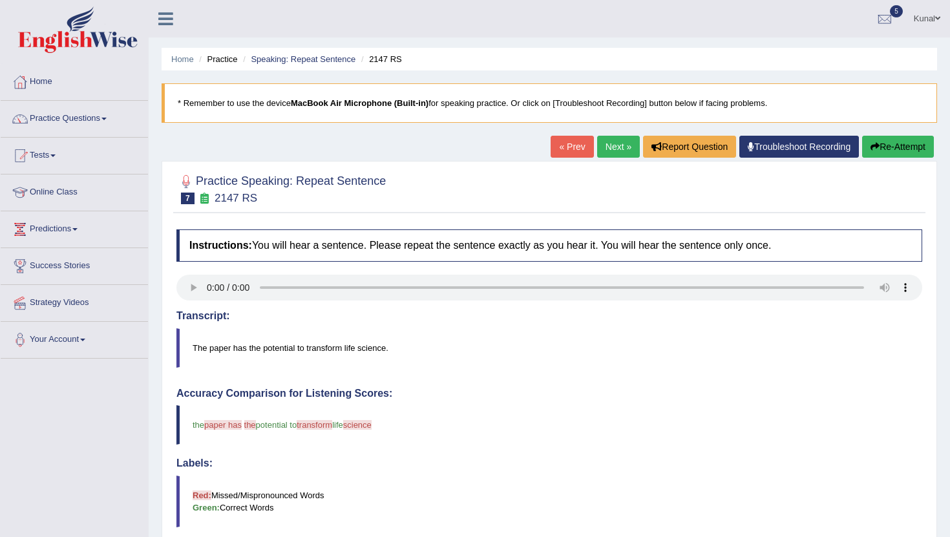
click at [617, 152] on link "Next »" at bounding box center [618, 147] width 43 height 22
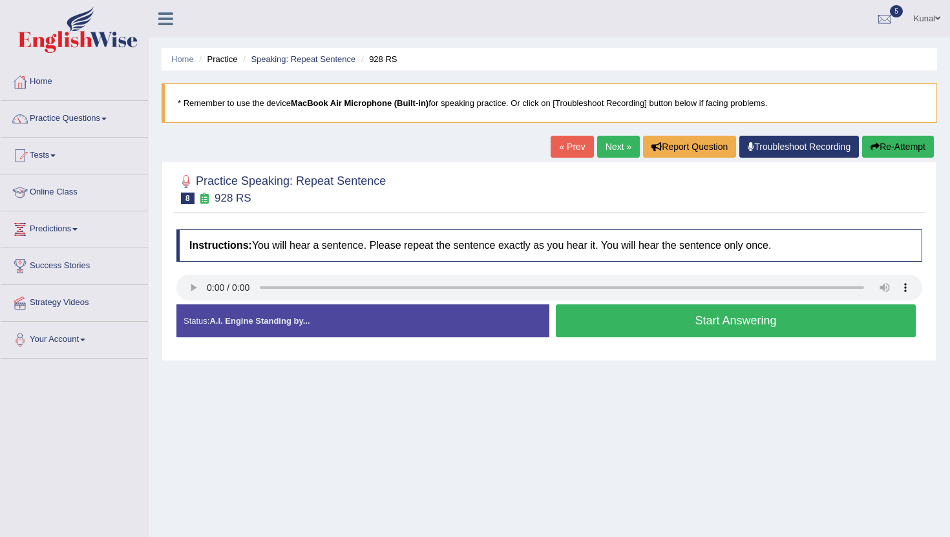
click at [728, 320] on button "Start Answering" at bounding box center [736, 321] width 360 height 33
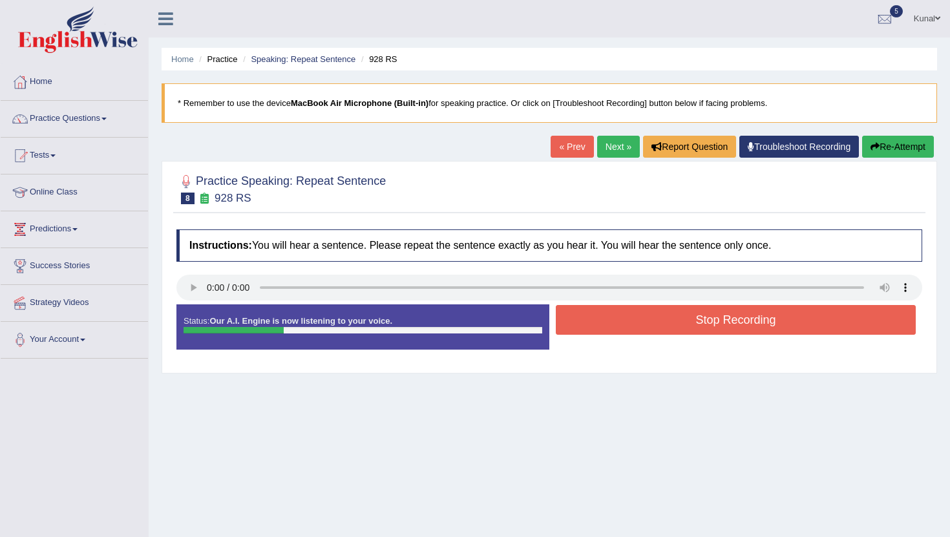
click at [728, 320] on button "Stop Recording" at bounding box center [736, 320] width 360 height 30
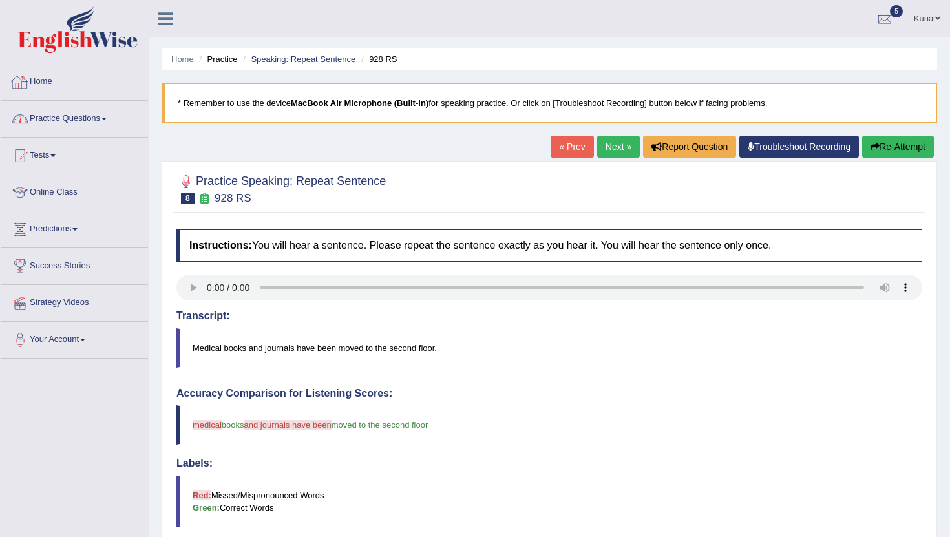
click at [96, 112] on link "Practice Questions" at bounding box center [74, 117] width 147 height 32
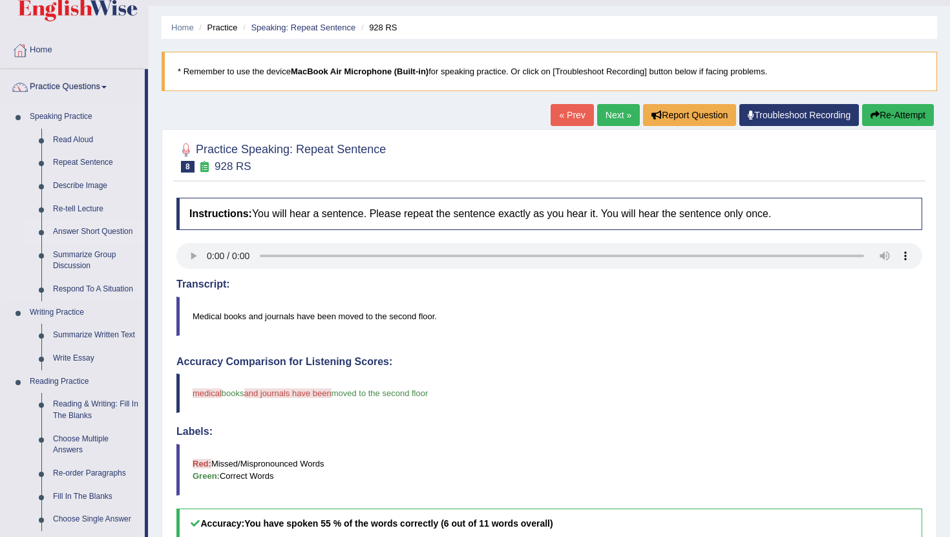
scroll to position [36, 0]
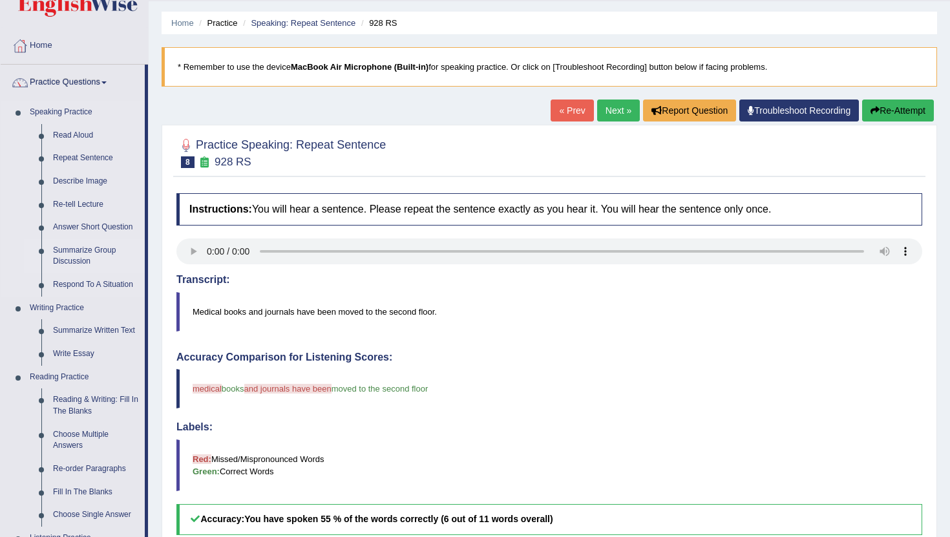
click at [96, 255] on link "Summarize Group Discussion" at bounding box center [96, 256] width 98 height 34
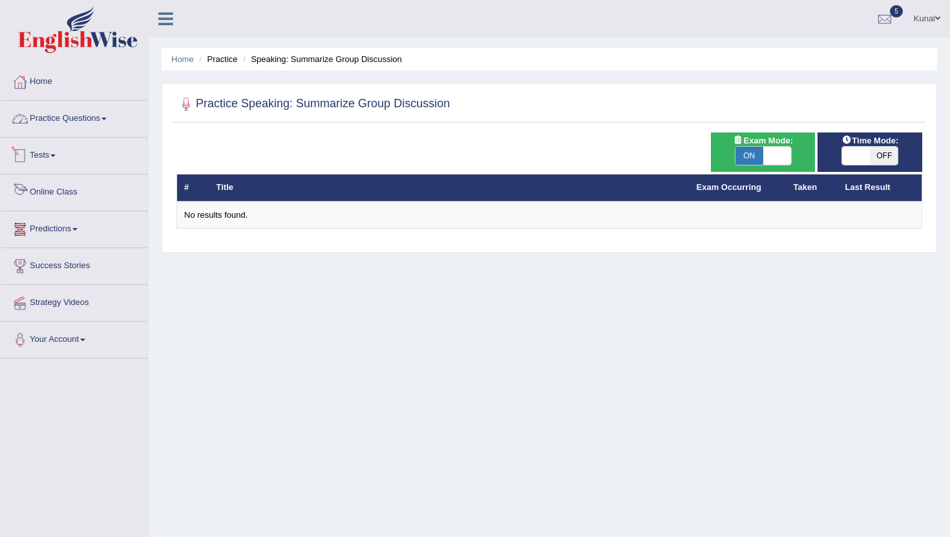
click at [43, 120] on link "Practice Questions" at bounding box center [74, 117] width 147 height 32
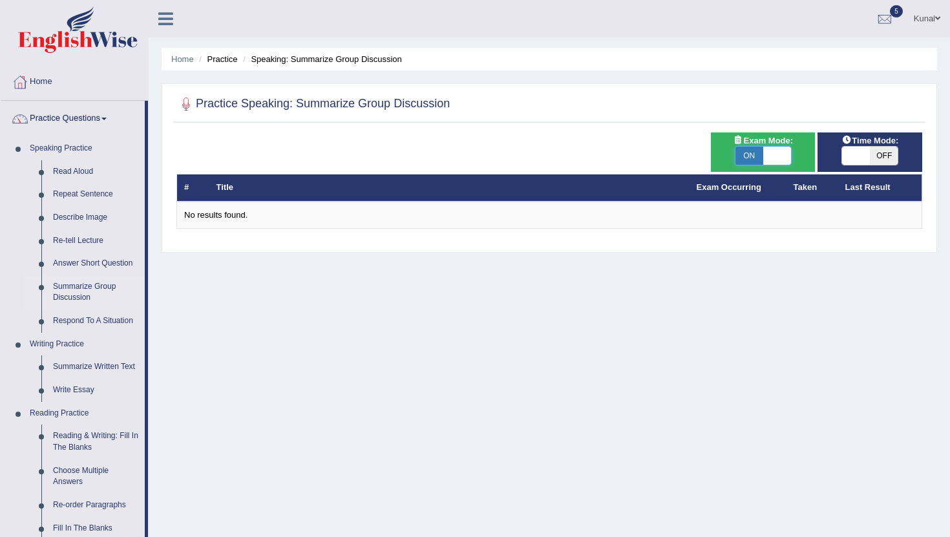
click at [771, 158] on span at bounding box center [778, 156] width 28 height 18
checkbox input "false"
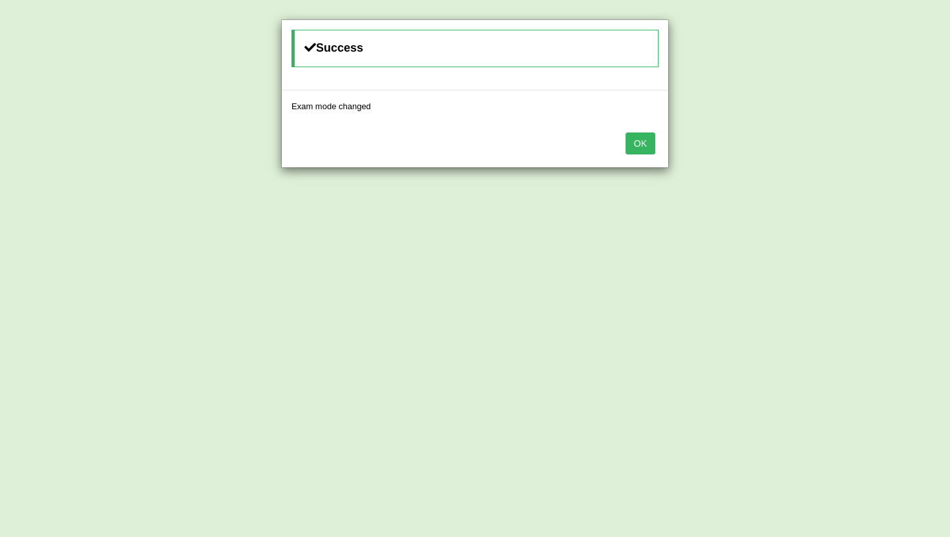
click at [638, 144] on button "OK" at bounding box center [641, 144] width 30 height 22
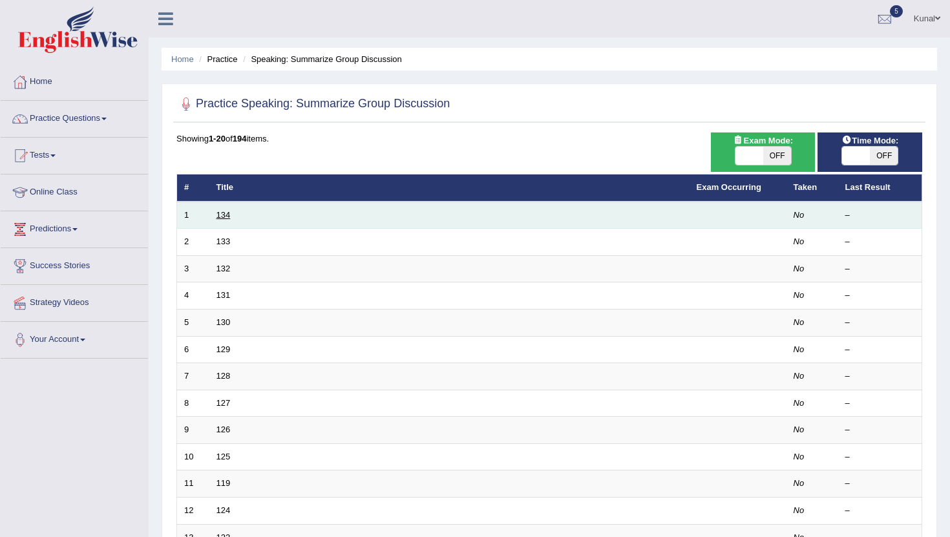
click at [220, 217] on link "134" at bounding box center [224, 215] width 14 height 10
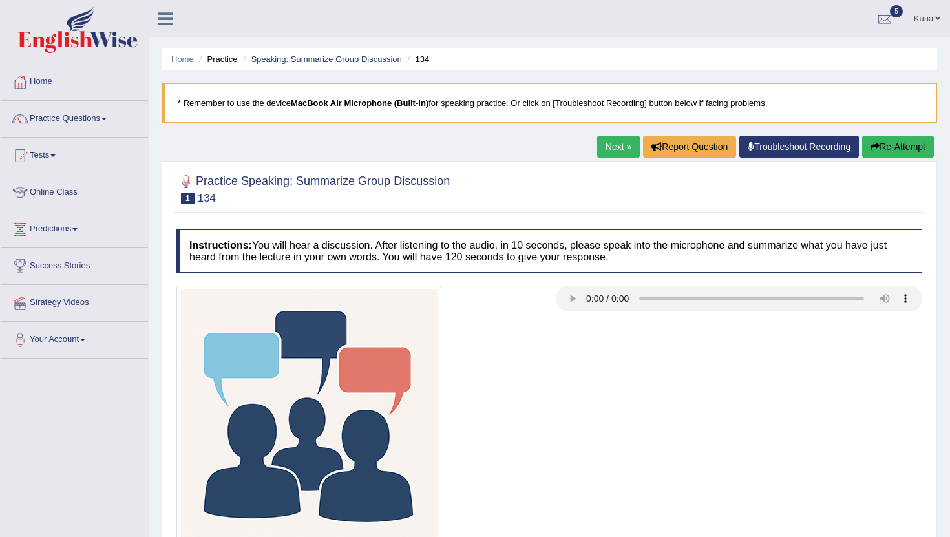
click at [835, 14] on ul "Kunal Toggle navigation Username: Kunalg12 Access Type: Online Subscription: Go…" at bounding box center [669, 18] width 561 height 37
